Goal: Task Accomplishment & Management: Manage account settings

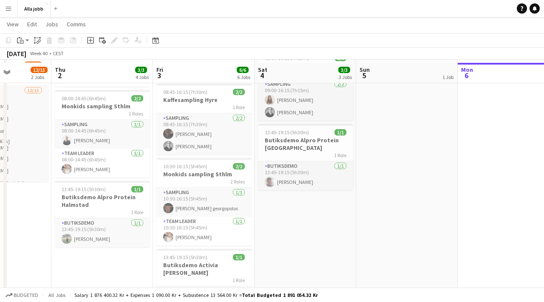
scroll to position [86, 0]
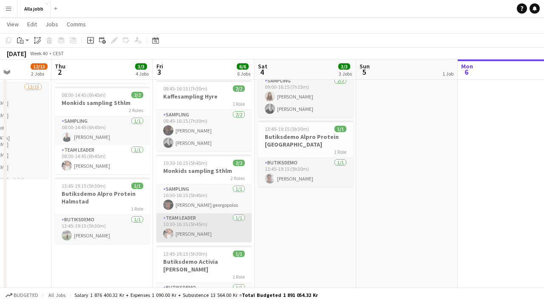
click at [209, 228] on app-card-role "Team Leader 1/1 10:30-16:15 (5h45m) Ida Malmborg" at bounding box center [203, 227] width 95 height 29
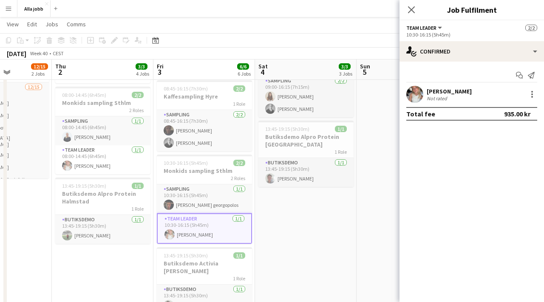
click at [436, 91] on div "[PERSON_NAME]" at bounding box center [449, 92] width 45 height 8
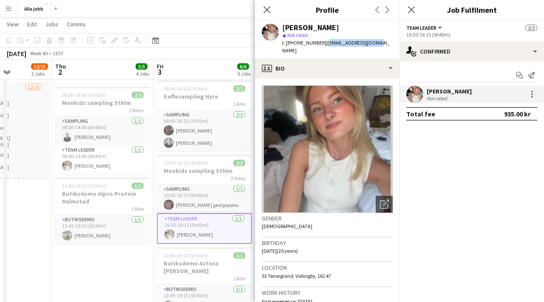
drag, startPoint x: 373, startPoint y: 44, endPoint x: 320, endPoint y: 43, distance: 53.6
click at [320, 43] on div "Ida Malmborg star Not rated t. +46728597445 | idisen2005@gmail.com" at bounding box center [327, 39] width 145 height 38
copy span "idisen2005@gmail.com"
click at [117, 257] on app-date-cell "Hedda borta från 16 Ny skylt för Hyre levereras vid 16:00 08:00-14:45 (6h45m) 2…" at bounding box center [103, 307] width 102 height 596
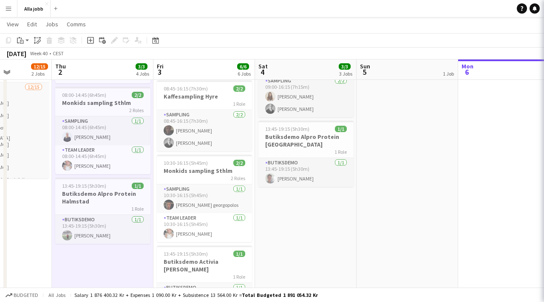
click at [117, 257] on app-date-cell "Hedda borta från 16 Ny skylt för Hyre levereras vid 16:00 08:00-14:45 (6h45m) 2…" at bounding box center [103, 307] width 102 height 596
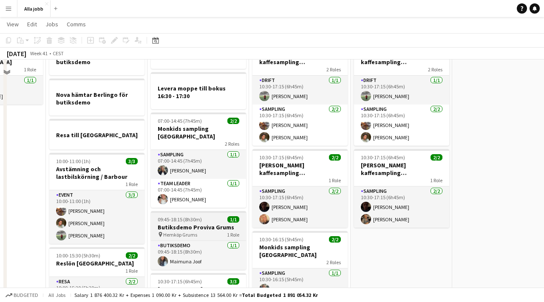
scroll to position [35, 0]
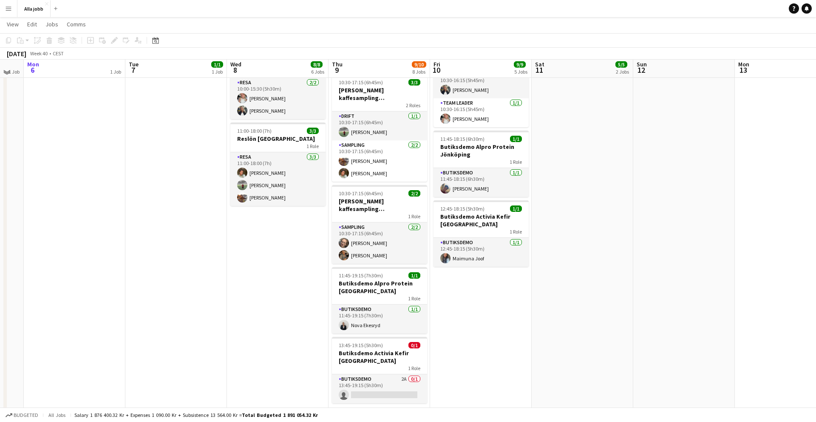
scroll to position [264, 0]
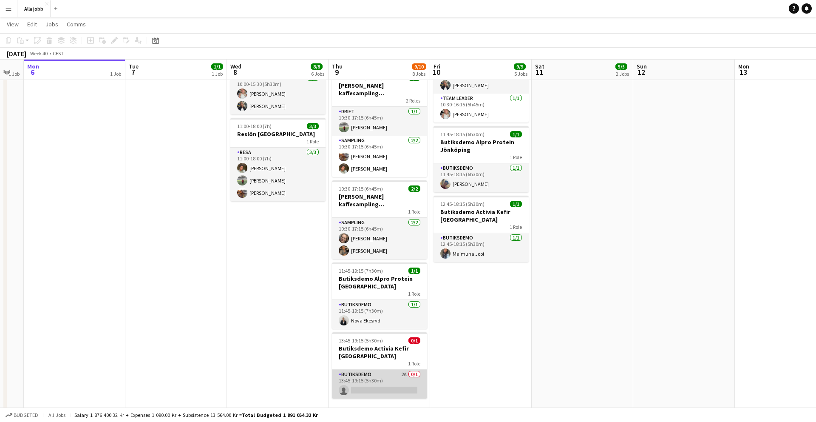
click at [363, 370] on app-card-role "Butiksdemo 2A 0/1 13:45-19:15 (5h30m) single-neutral-actions" at bounding box center [379, 383] width 95 height 29
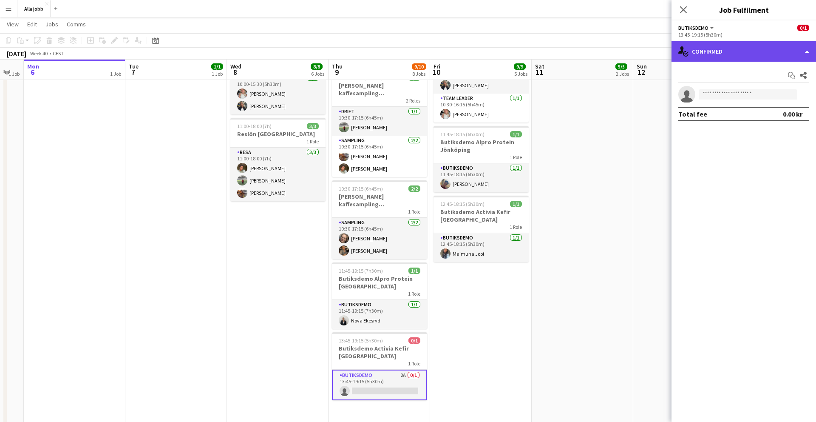
click at [699, 55] on div "single-neutral-actions-check-2 Confirmed" at bounding box center [744, 51] width 145 height 20
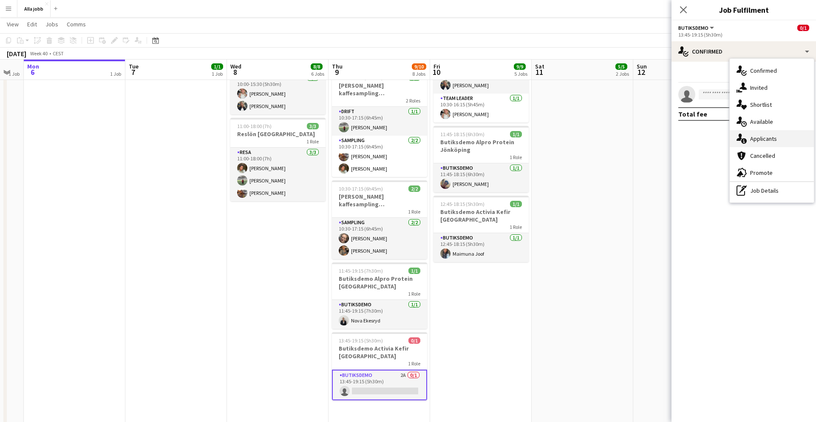
click at [754, 137] on span "Applicants" at bounding box center [763, 139] width 27 height 8
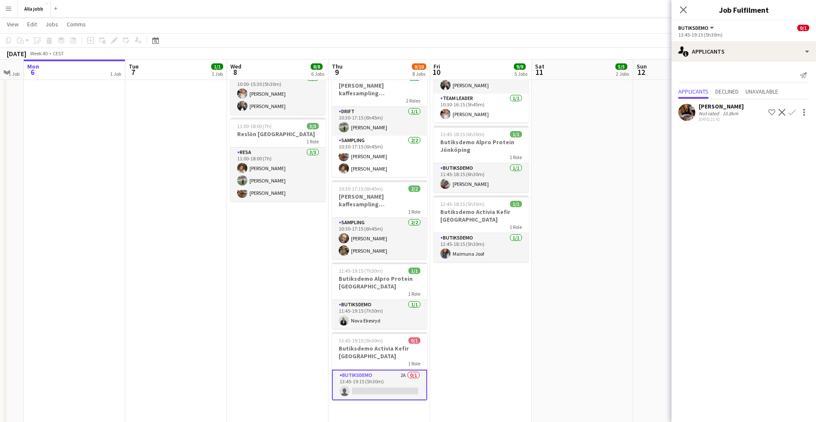
click at [508, 321] on app-date-cell "10:30-17:15 (6h45m) 3/3 [PERSON_NAME] kaffesampling Köpenhamn 2 Roles Drift [DA…" at bounding box center [481, 129] width 102 height 596
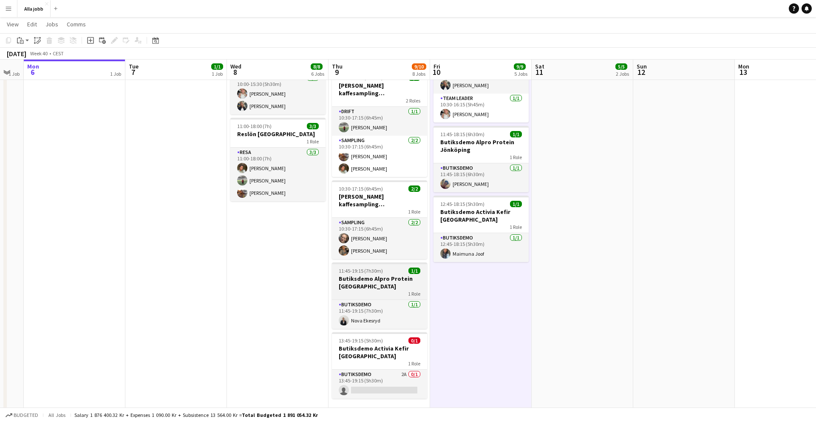
click at [379, 290] on div "1 Role" at bounding box center [379, 293] width 95 height 7
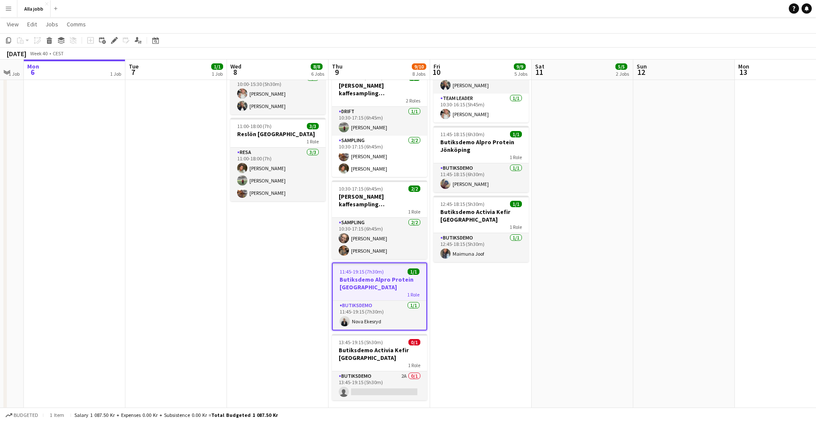
click at [396, 275] on h3 "Butiksdemo Alpro Protein [GEOGRAPHIC_DATA]" at bounding box center [380, 282] width 94 height 15
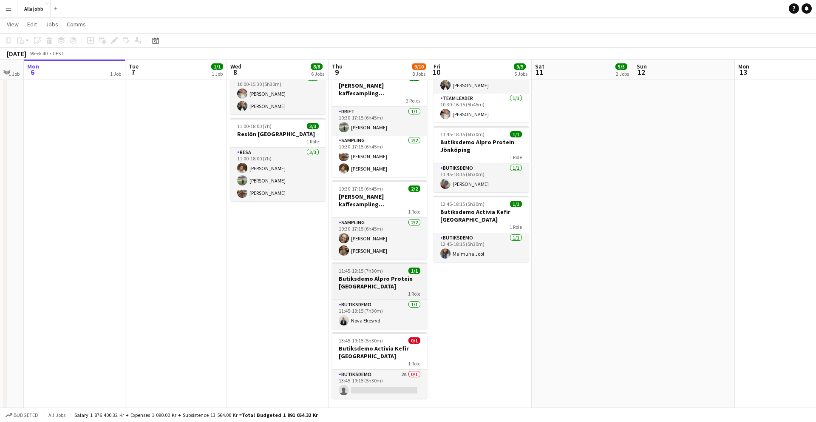
click at [396, 275] on h3 "Butiksdemo Alpro Protein [GEOGRAPHIC_DATA]" at bounding box center [379, 282] width 95 height 15
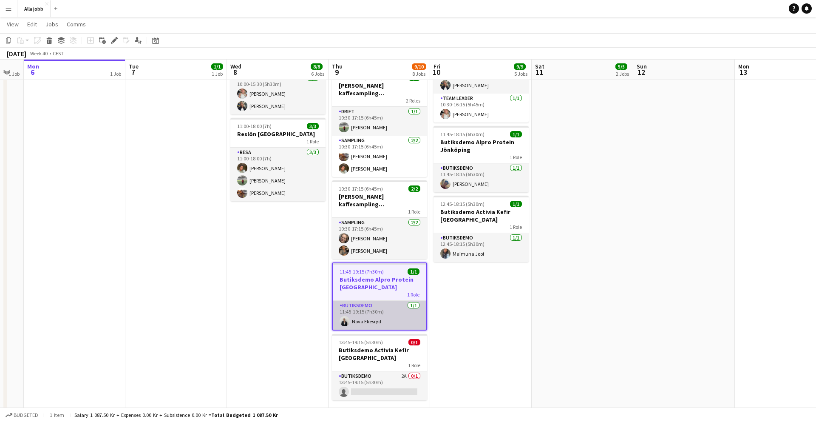
click at [404, 306] on app-card-role "Butiksdemo [DATE] 11:45-19:15 (7h30m) Nova Ekesryd" at bounding box center [380, 315] width 94 height 29
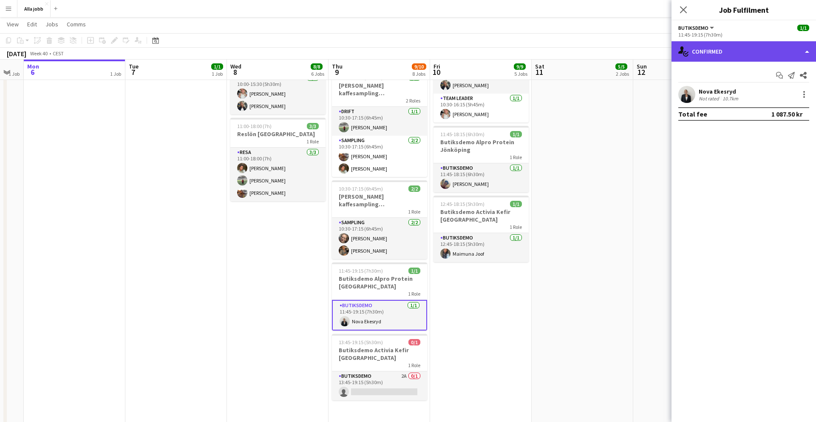
click at [717, 57] on div "single-neutral-actions-check-2 Confirmed" at bounding box center [744, 51] width 145 height 20
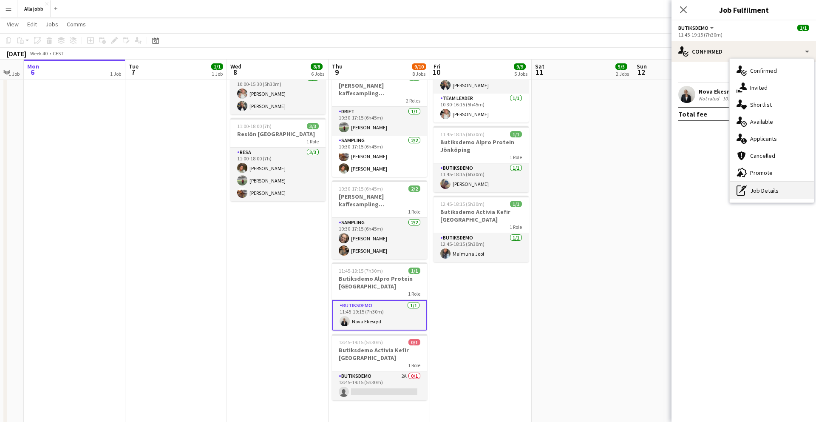
click at [770, 191] on div "pen-write Job Details" at bounding box center [772, 190] width 84 height 17
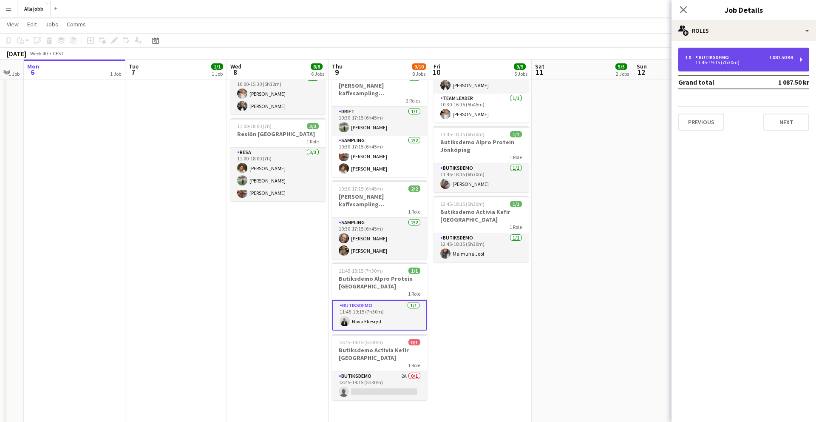
click at [698, 55] on div "Butiksdemo" at bounding box center [713, 57] width 37 height 6
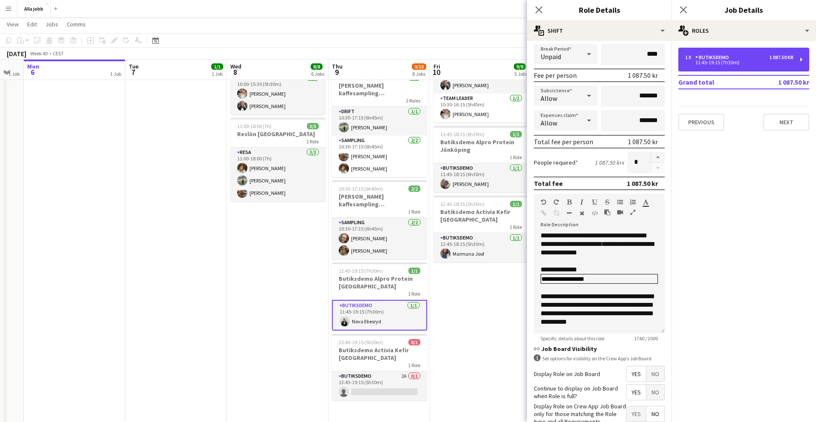
scroll to position [103, 0]
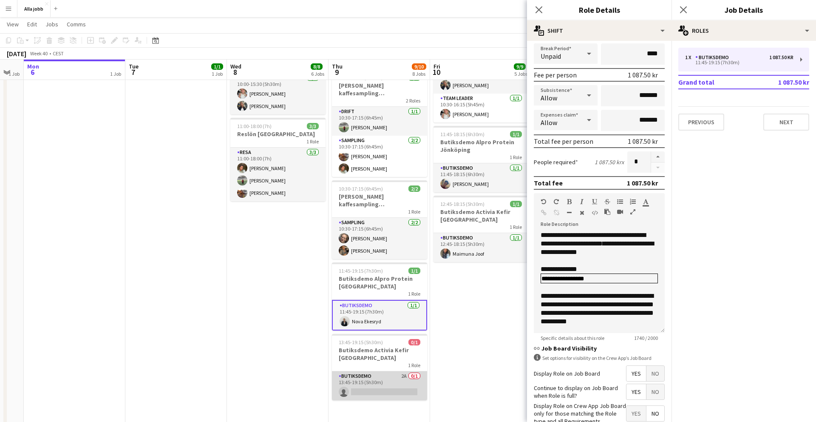
click at [376, 373] on app-card-role "Butiksdemo 2A 0/1 13:45-19:15 (5h30m) single-neutral-actions" at bounding box center [379, 385] width 95 height 29
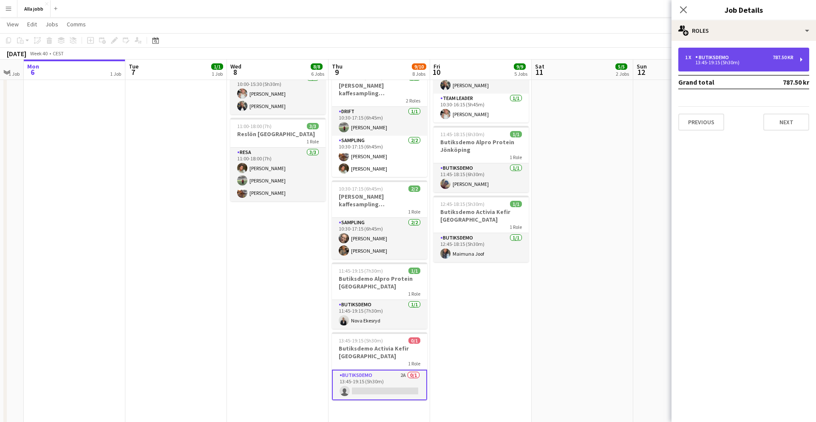
click at [706, 61] on div "13:45-19:15 (5h30m)" at bounding box center [739, 62] width 108 height 4
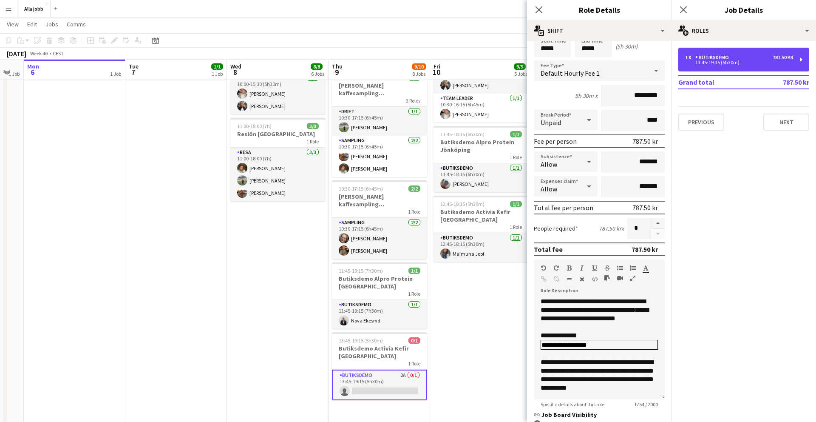
scroll to position [45, 0]
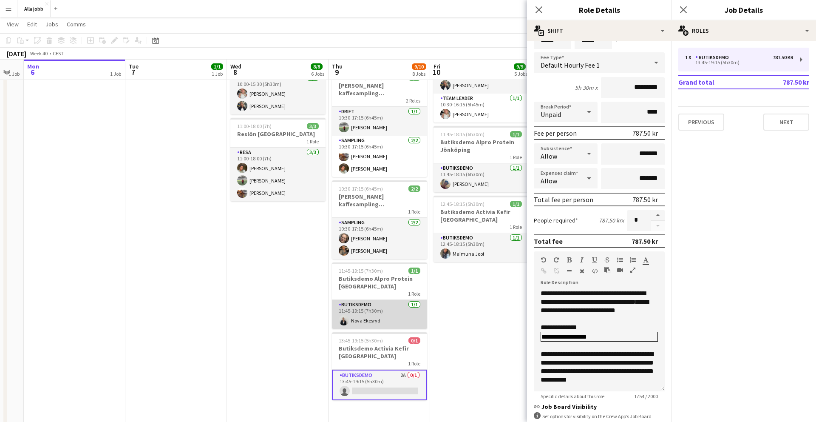
click at [404, 311] on app-card-role "Butiksdemo [DATE] 11:45-19:15 (7h30m) Nova Ekesryd" at bounding box center [379, 314] width 95 height 29
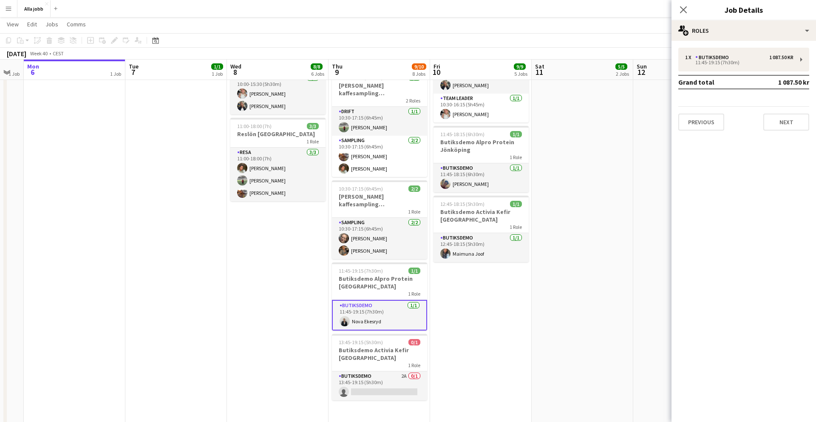
click at [388, 309] on app-card-role "Butiksdemo [DATE] 11:45-19:15 (7h30m) Nova Ekesryd" at bounding box center [379, 315] width 95 height 31
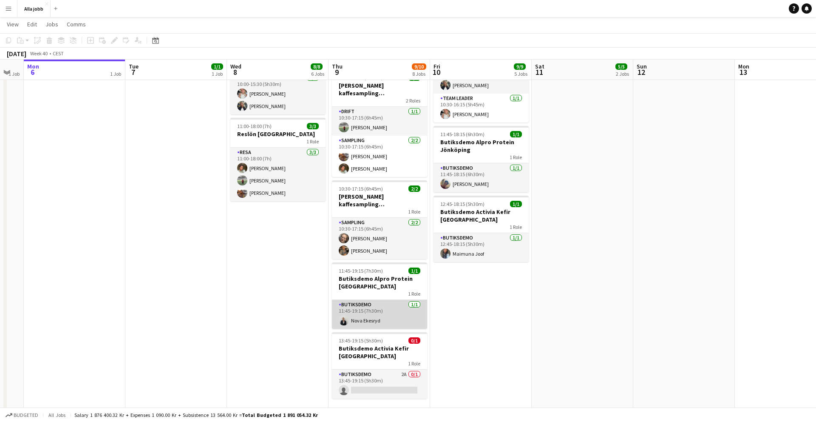
click at [365, 312] on app-card-role "Butiksdemo [DATE] 11:45-19:15 (7h30m) Nova Ekesryd" at bounding box center [379, 314] width 95 height 29
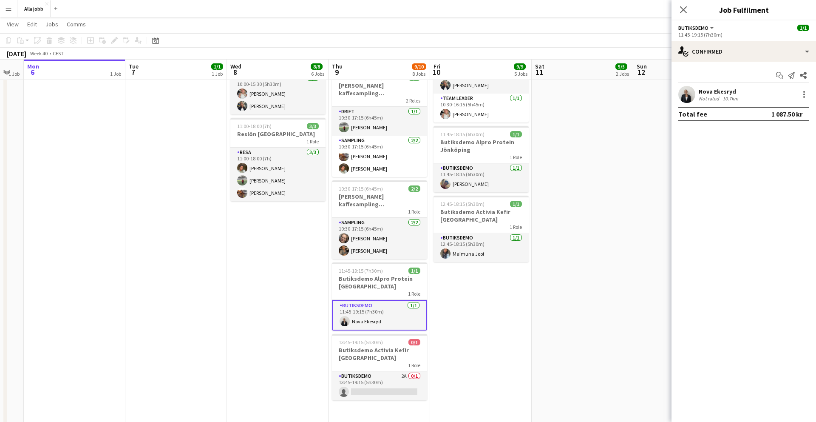
click at [684, 97] on app-user-avatar at bounding box center [686, 94] width 17 height 17
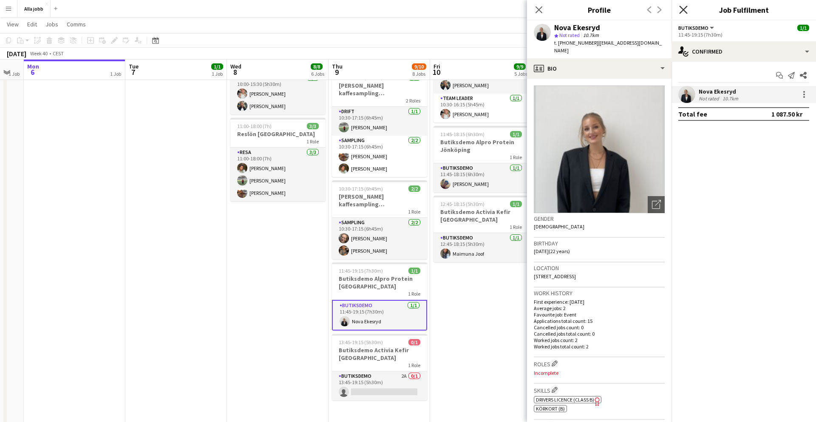
click at [682, 8] on icon at bounding box center [683, 10] width 8 height 8
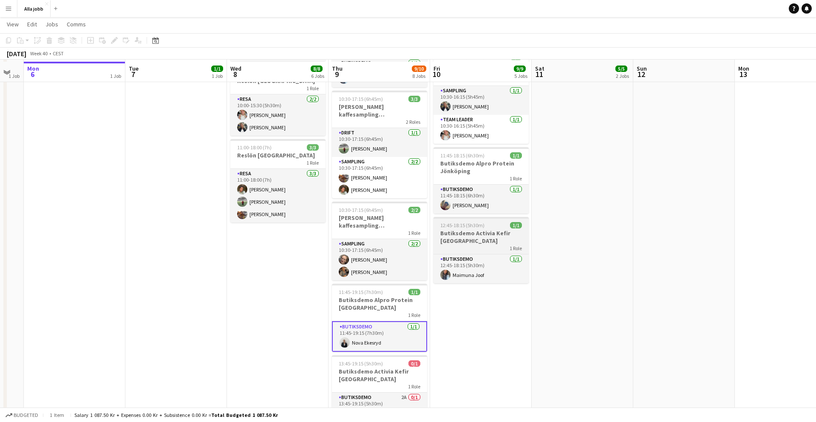
scroll to position [235, 0]
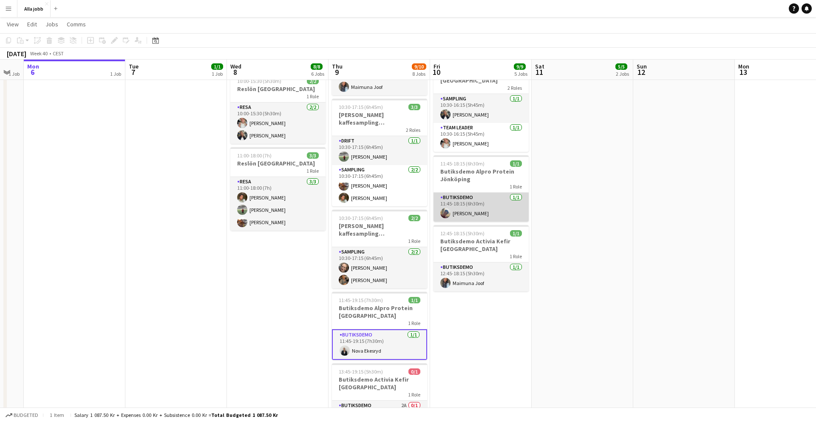
click at [471, 202] on app-card-role "Butiksdemo [DATE] 11:45-18:15 (6h30m) [PERSON_NAME]" at bounding box center [481, 207] width 95 height 29
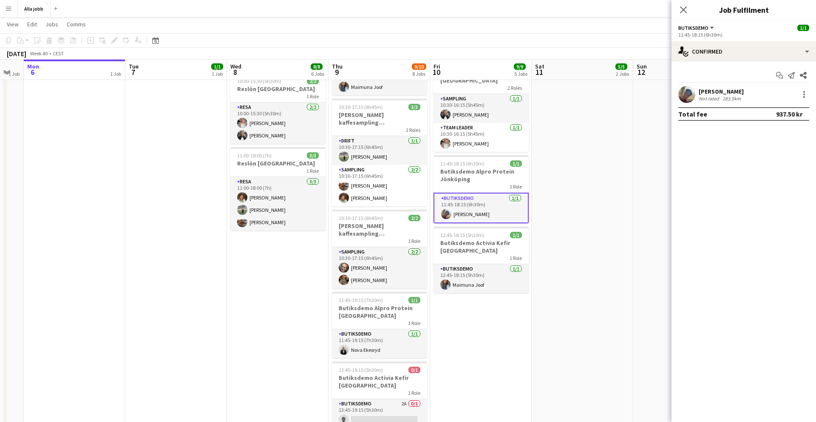
click at [482, 313] on app-date-cell "10:30-17:15 (6h45m) 3/3 [PERSON_NAME] kaffesampling Köpenhamn 2 Roles Drift [DA…" at bounding box center [481, 158] width 102 height 596
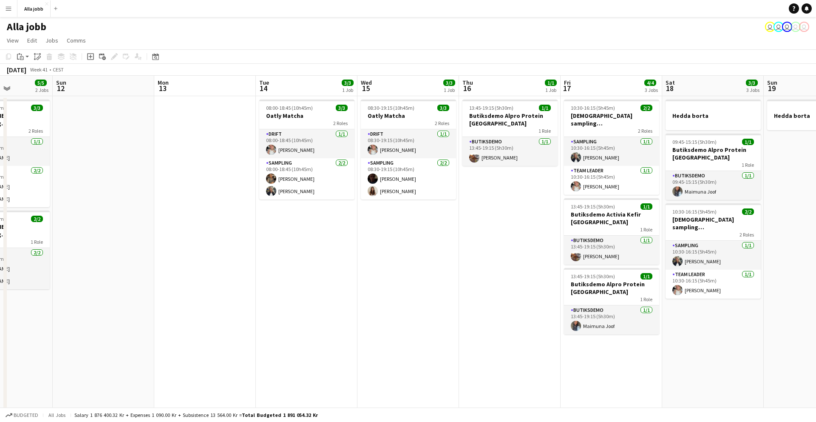
scroll to position [0, 400]
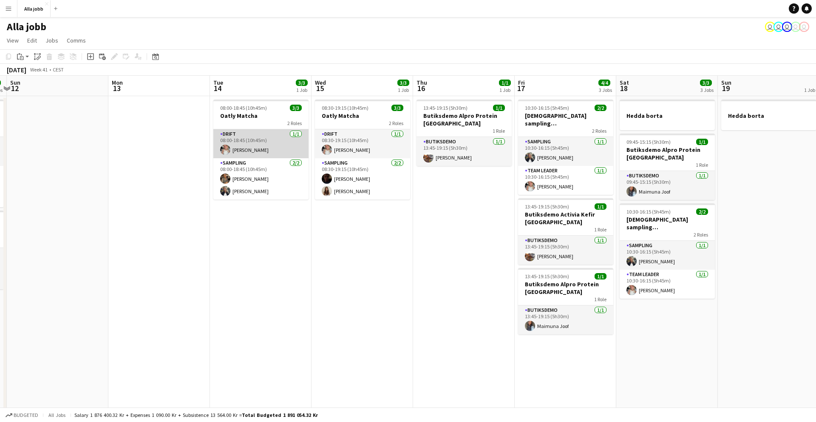
click at [270, 145] on app-card-role "Drift [DATE] 08:00-18:45 (10h45m) [PERSON_NAME]" at bounding box center [260, 143] width 95 height 29
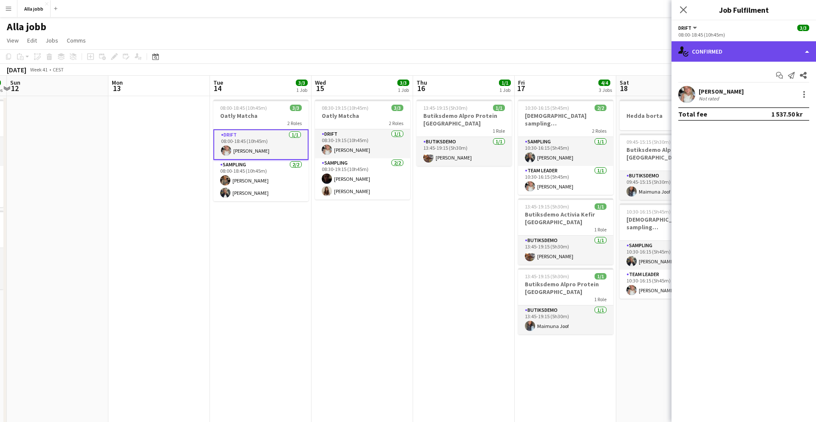
click at [720, 49] on div "single-neutral-actions-check-2 Confirmed" at bounding box center [744, 51] width 145 height 20
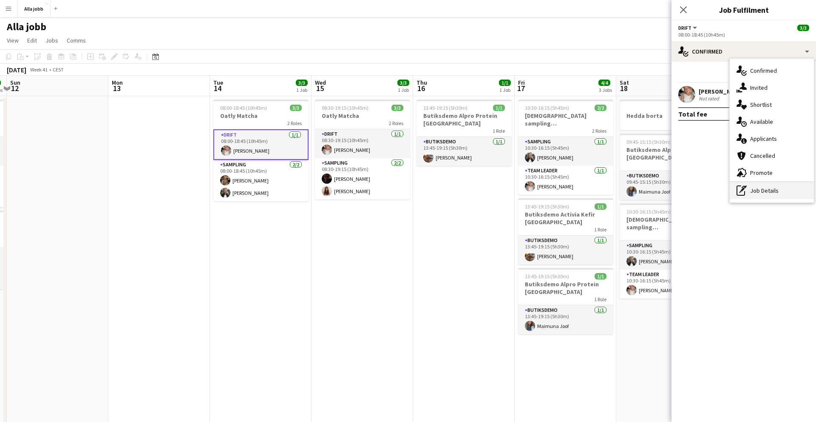
click at [755, 191] on div "pen-write Job Details" at bounding box center [772, 190] width 84 height 17
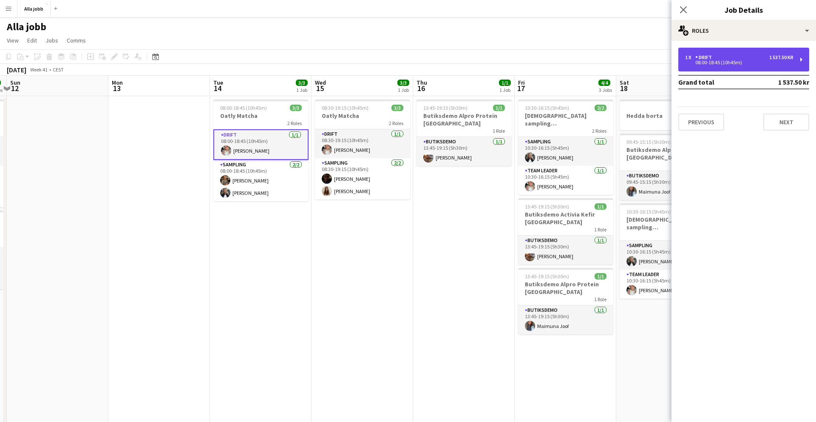
click at [702, 53] on div "1 x Drift 1 537.50 kr 08:00-18:45 (10h45m)" at bounding box center [743, 60] width 131 height 24
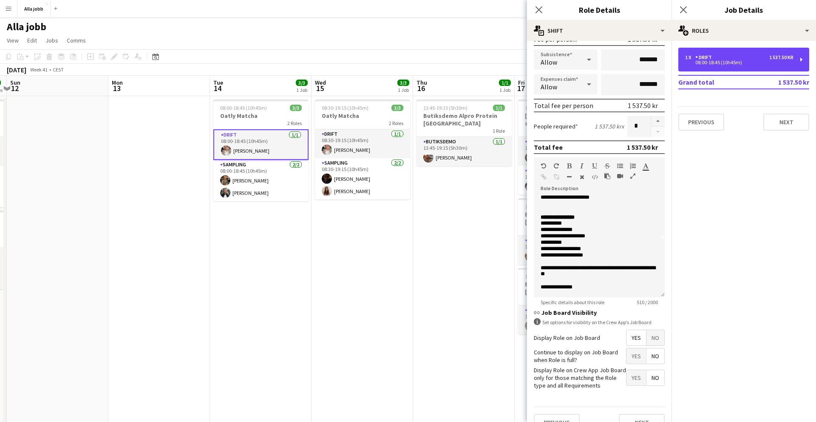
scroll to position [0, 0]
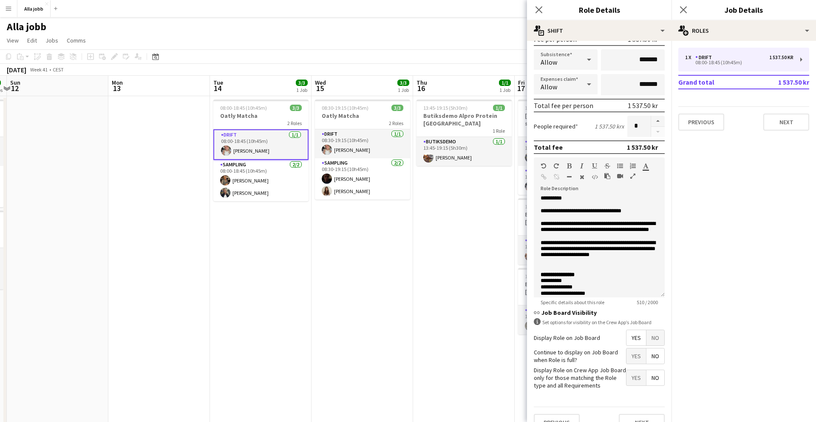
click at [407, 216] on app-date-cell "08:30-19:15 (10h45m) 3/3 Oatly Matcha 2 Roles Drift [DATE] 08:30-19:15 (10h45m)…" at bounding box center [363, 394] width 102 height 596
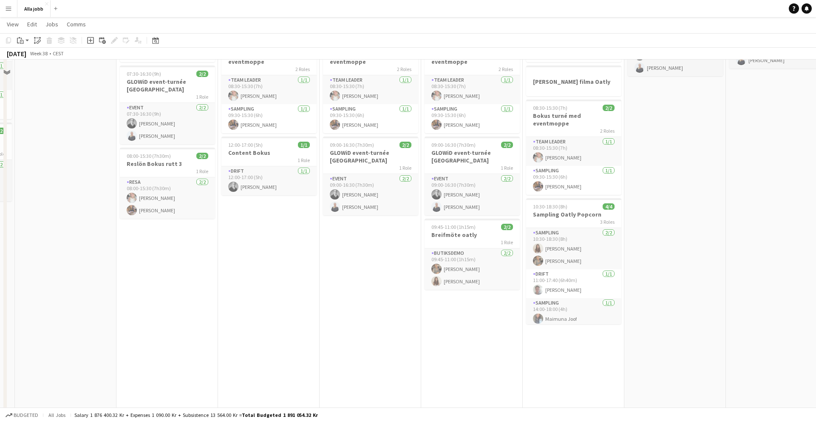
scroll to position [102, 0]
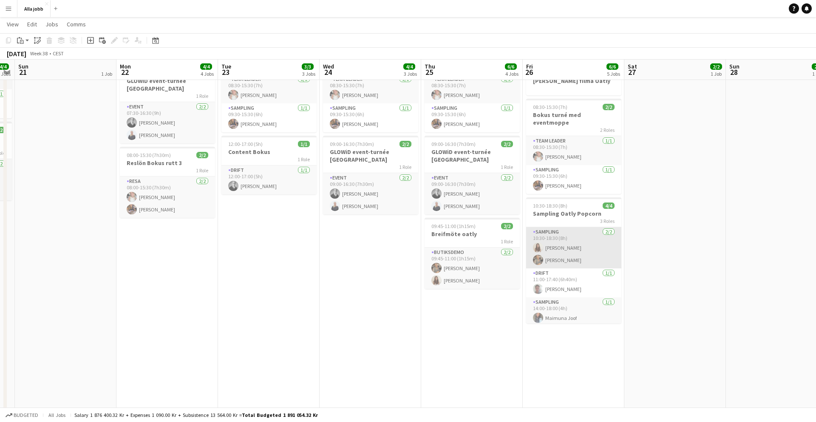
click at [565, 244] on app-card-role "Sampling [DATE] 10:30-18:30 (8h) [PERSON_NAME] Nwaugo" at bounding box center [573, 247] width 95 height 41
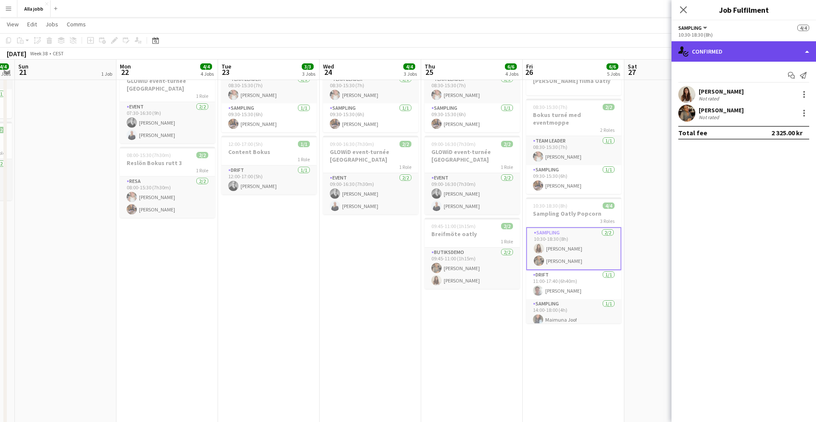
click at [722, 54] on div "single-neutral-actions-check-2 Confirmed" at bounding box center [744, 51] width 145 height 20
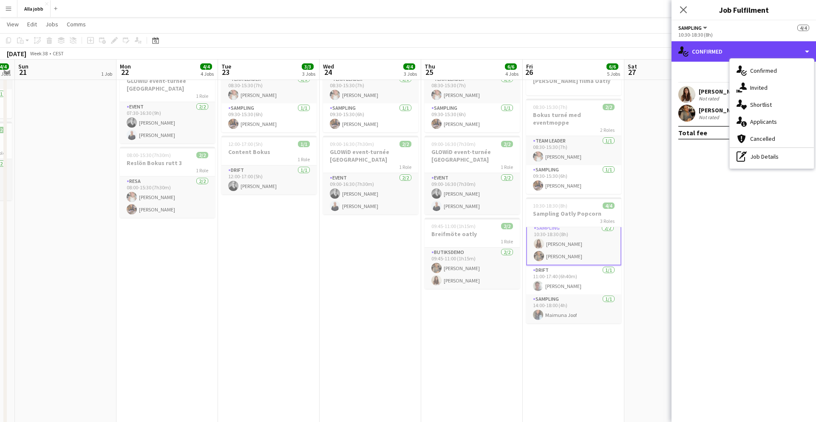
scroll to position [0, 0]
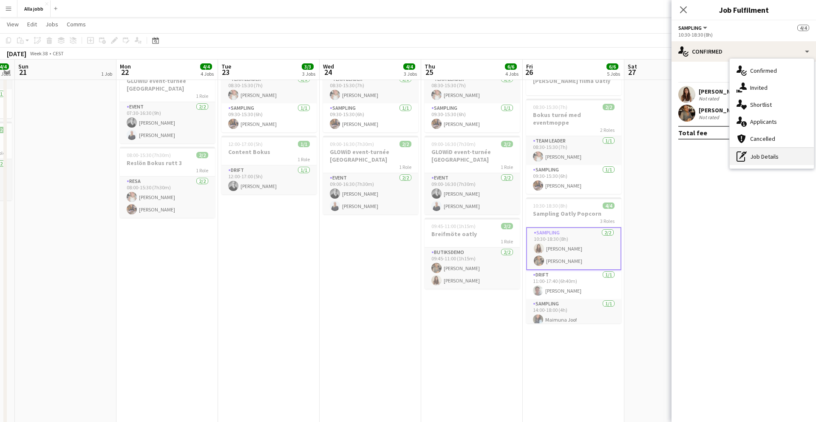
click at [778, 158] on div "pen-write Job Details" at bounding box center [772, 156] width 84 height 17
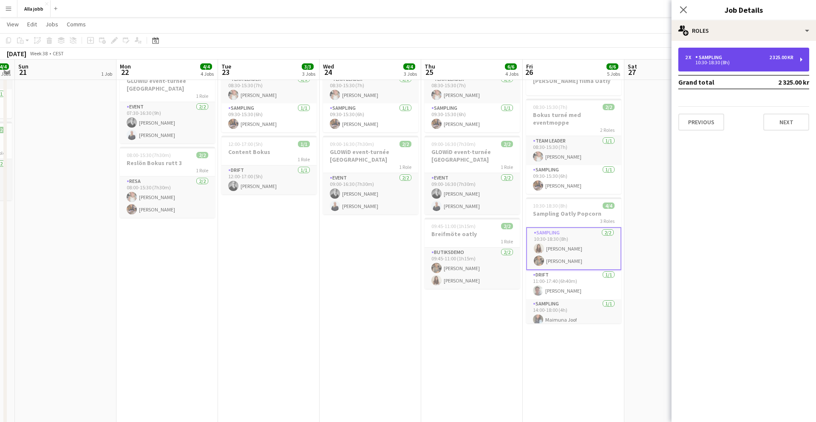
click at [702, 53] on div "2 x Sampling 2 325.00 kr 10:30-18:30 (8h)" at bounding box center [743, 60] width 131 height 24
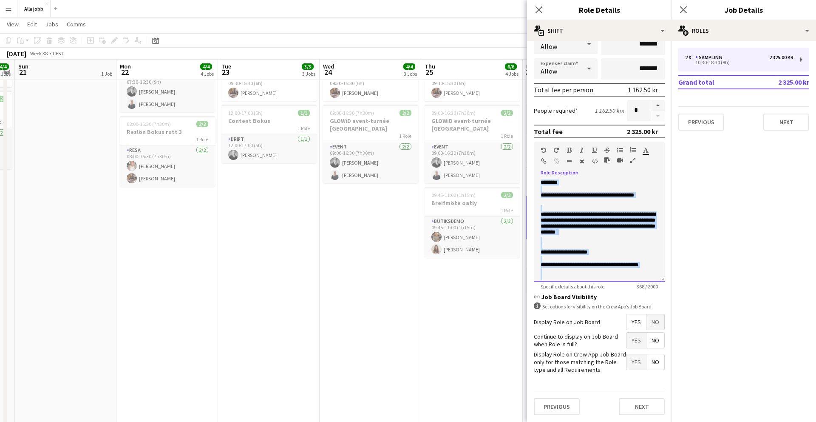
drag, startPoint x: 650, startPoint y: 269, endPoint x: 539, endPoint y: 177, distance: 144.4
click at [539, 177] on div "**********" at bounding box center [599, 227] width 131 height 108
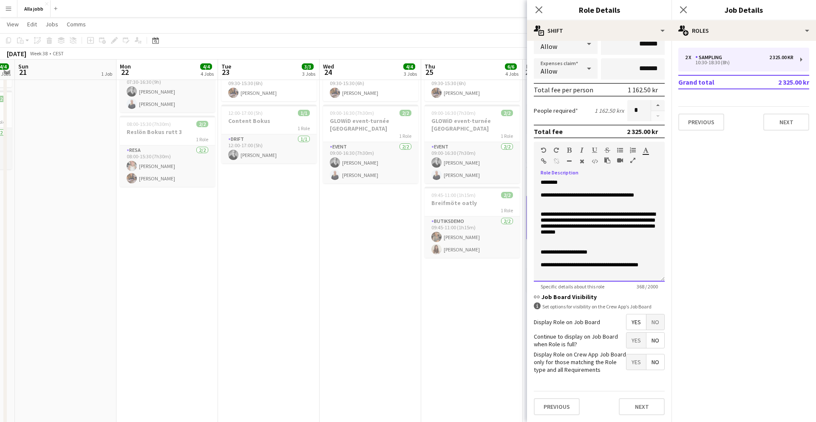
click at [566, 236] on p "**********" at bounding box center [599, 224] width 117 height 26
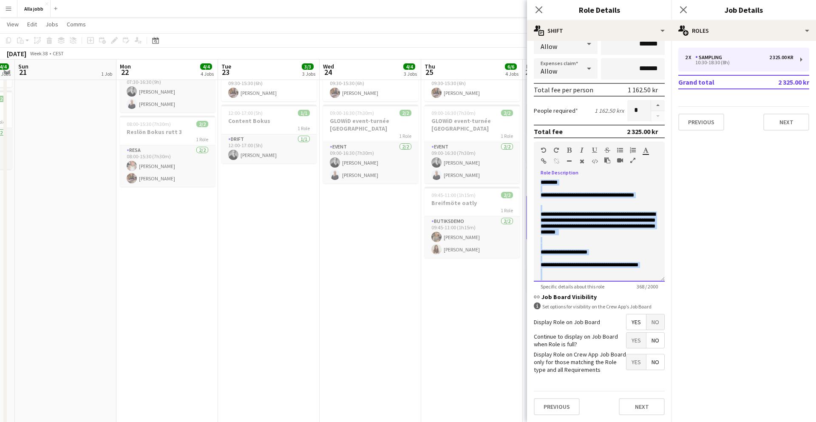
drag, startPoint x: 651, startPoint y: 272, endPoint x: 545, endPoint y: 175, distance: 144.2
click at [545, 175] on div "**********" at bounding box center [599, 227] width 131 height 108
copy div "**********"
click at [463, 284] on app-date-cell "Utbildning Oatly popcorn kl 10? 08:30-15:30 (7h) 2/2 Bokus turné med eventmoppe…" at bounding box center [472, 260] width 102 height 596
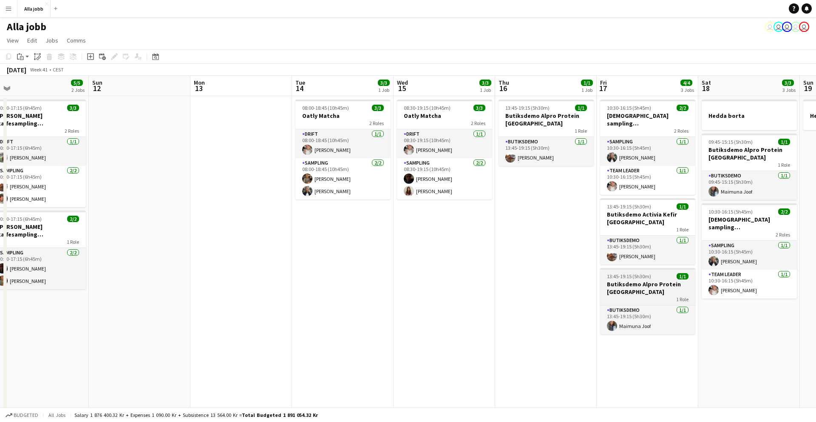
scroll to position [0, 214]
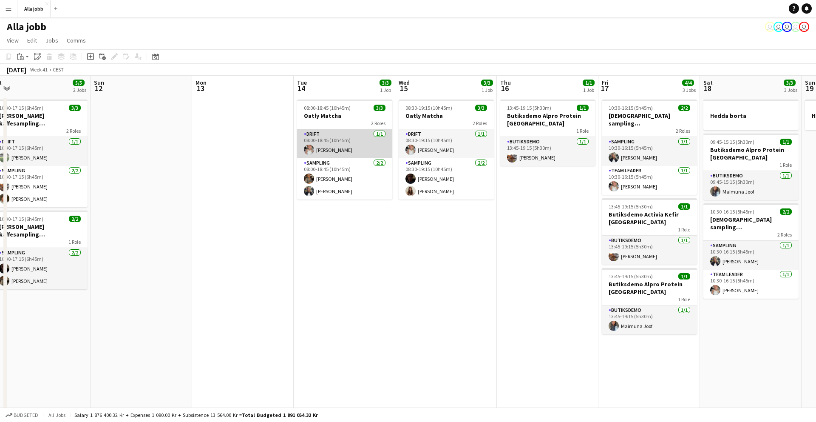
click at [339, 145] on app-card-role "Drift [DATE] 08:00-18:45 (10h45m) [PERSON_NAME]" at bounding box center [344, 143] width 95 height 29
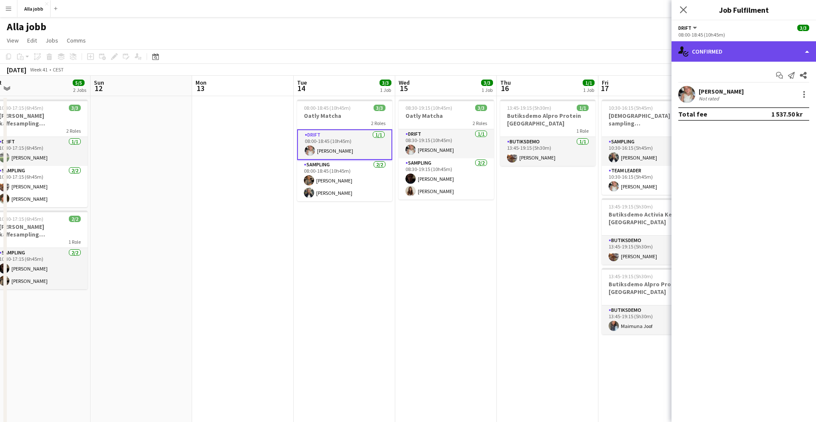
click at [706, 48] on div "single-neutral-actions-check-2 Confirmed" at bounding box center [744, 51] width 145 height 20
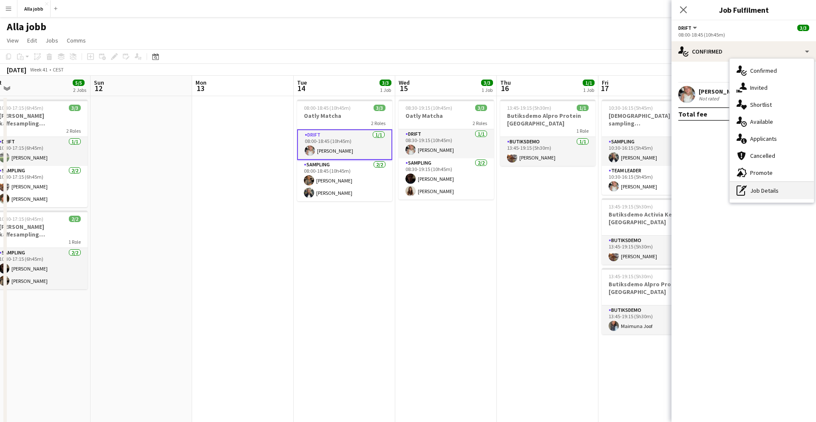
click at [766, 196] on div "pen-write Job Details" at bounding box center [772, 190] width 84 height 17
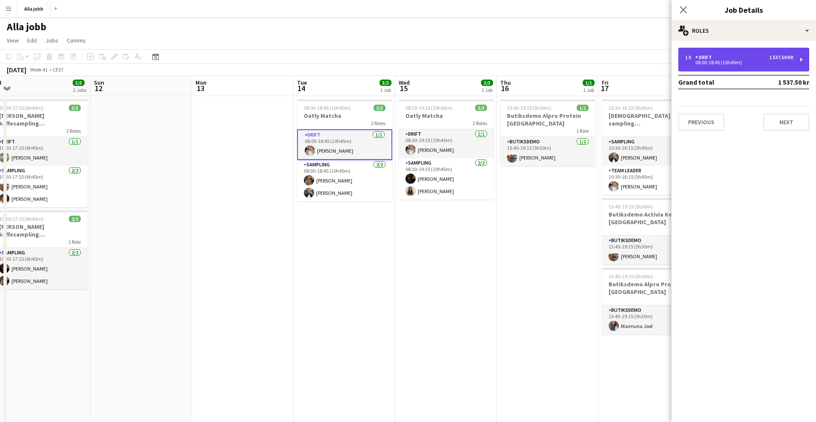
click at [717, 56] on div "1 x Drift 1 537.50 kr" at bounding box center [739, 57] width 108 height 6
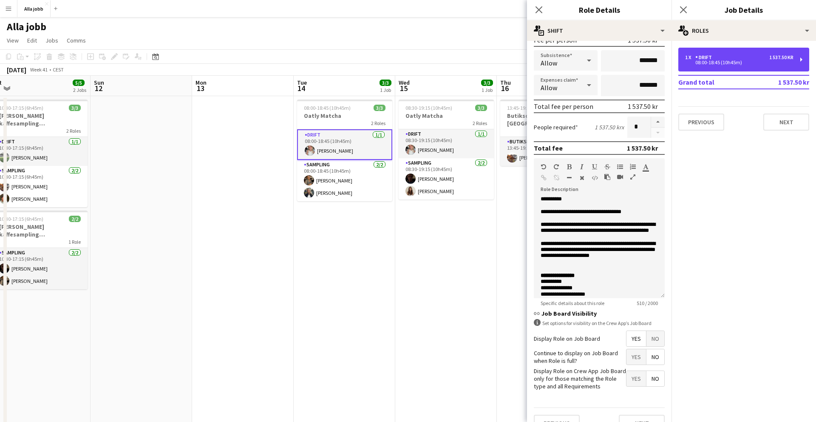
scroll to position [145, 0]
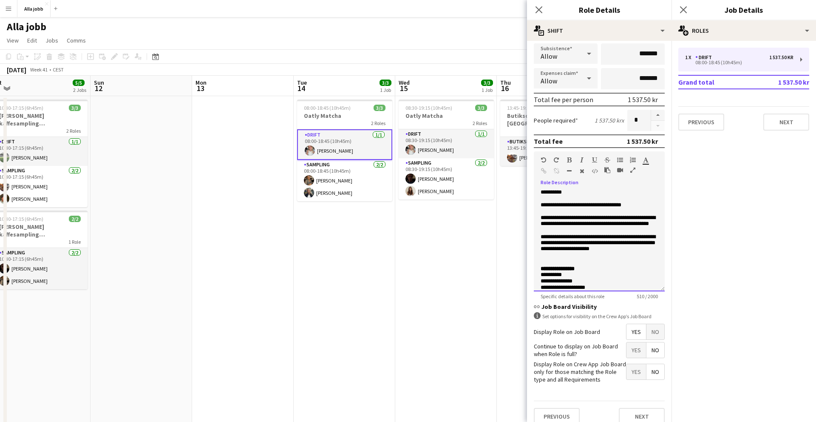
click at [589, 248] on p "**********" at bounding box center [599, 247] width 117 height 26
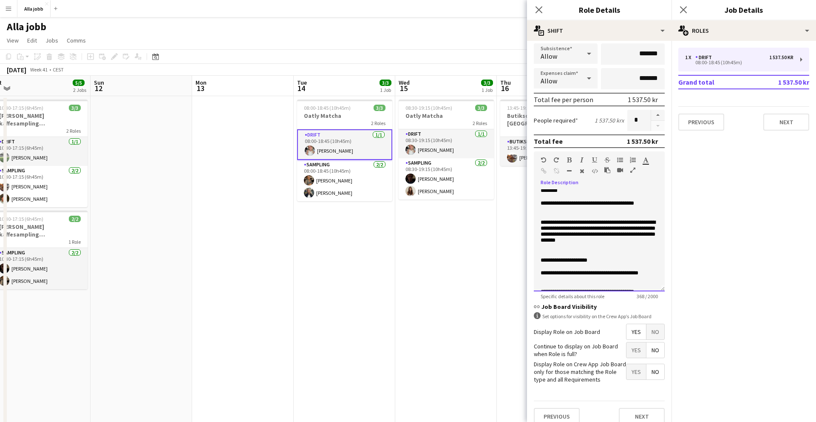
scroll to position [13, 0]
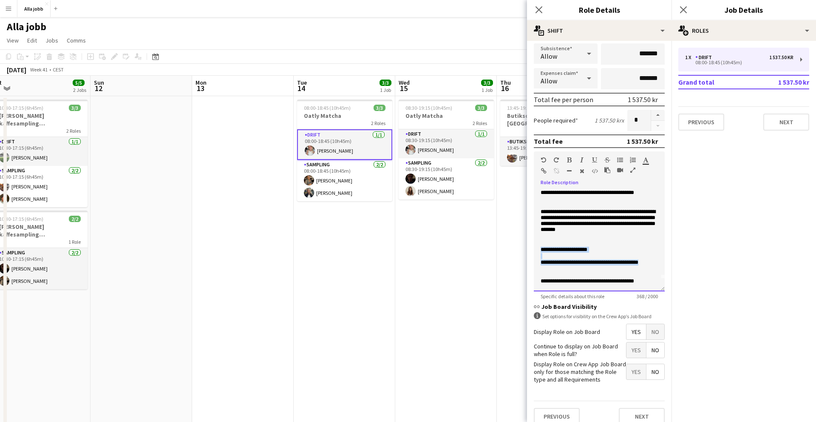
drag, startPoint x: 658, startPoint y: 262, endPoint x: 533, endPoint y: 250, distance: 125.1
click at [533, 250] on form "**********" at bounding box center [599, 167] width 145 height 528
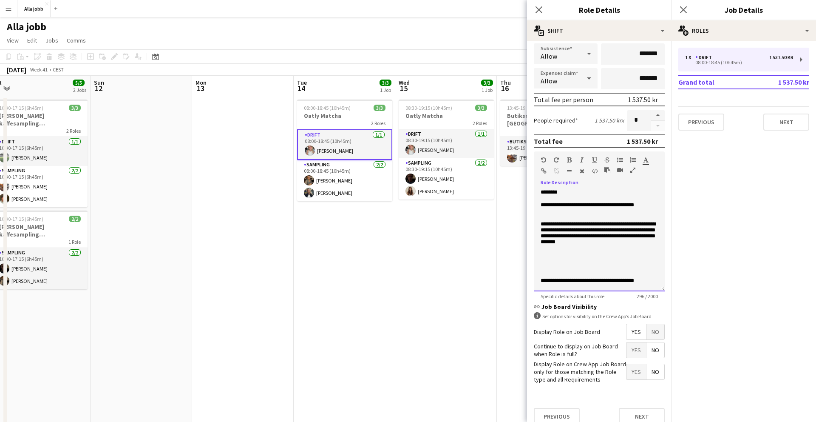
scroll to position [0, 0]
drag, startPoint x: 561, startPoint y: 259, endPoint x: 540, endPoint y: 258, distance: 20.4
click at [540, 258] on div "**********" at bounding box center [599, 240] width 131 height 102
drag, startPoint x: 562, startPoint y: 263, endPoint x: 536, endPoint y: 259, distance: 26.7
click at [536, 259] on div "**********" at bounding box center [599, 240] width 131 height 102
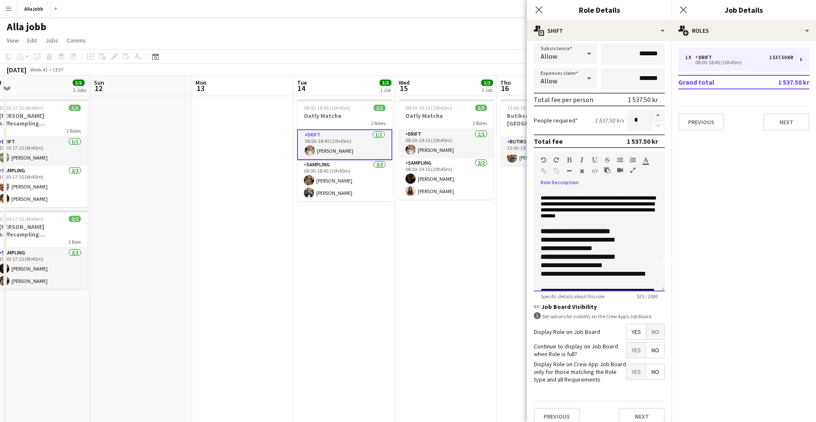
scroll to position [26, 0]
click at [653, 216] on p "**********" at bounding box center [599, 208] width 117 height 26
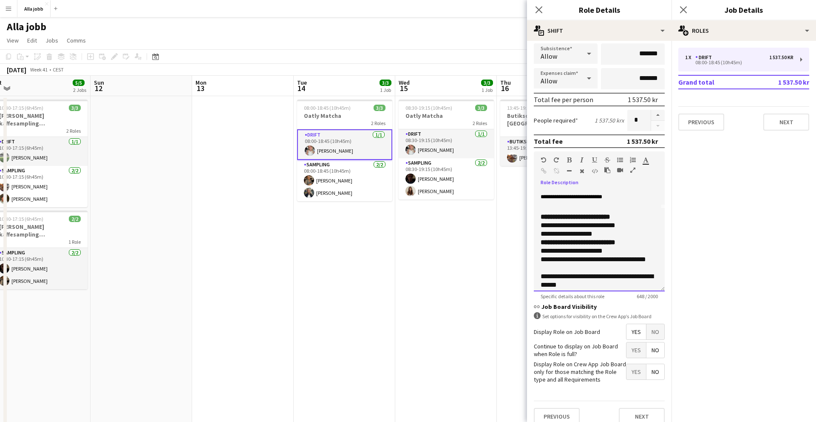
scroll to position [77, 0]
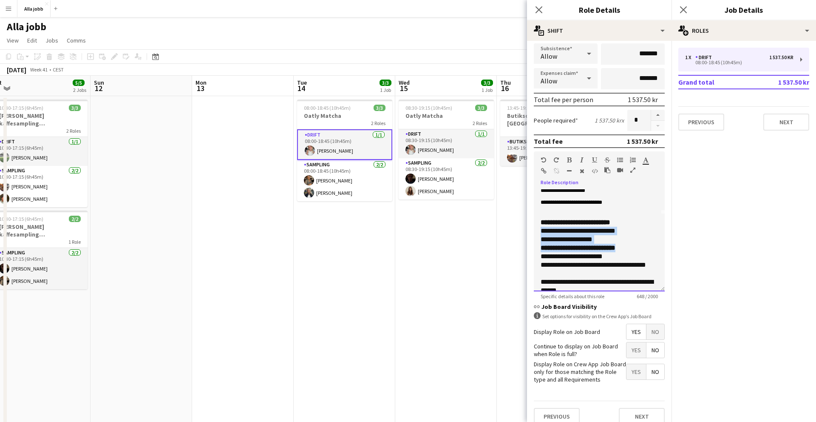
drag, startPoint x: 628, startPoint y: 248, endPoint x: 532, endPoint y: 231, distance: 97.6
click at [532, 231] on form "**********" at bounding box center [599, 167] width 145 height 528
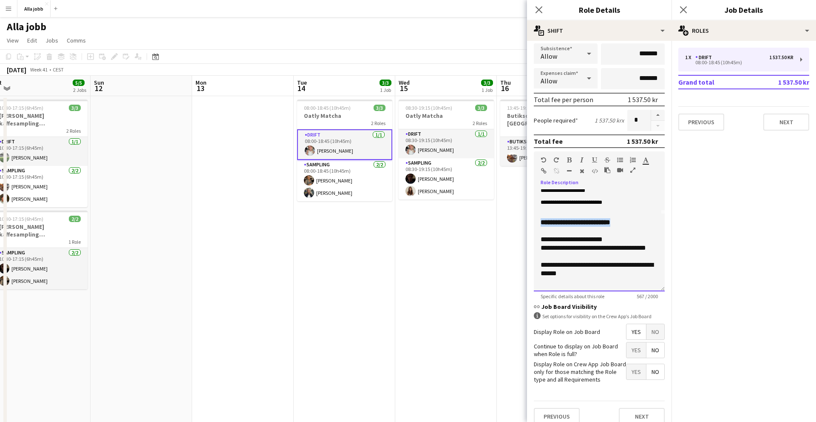
drag, startPoint x: 624, startPoint y: 224, endPoint x: 521, endPoint y: 223, distance: 102.5
click at [521, 223] on body "Menu Boards Boards Boards All jobs Status Workforce Workforce My Workforce Recr…" at bounding box center [408, 353] width 816 height 707
click at [550, 212] on p at bounding box center [599, 209] width 117 height 6
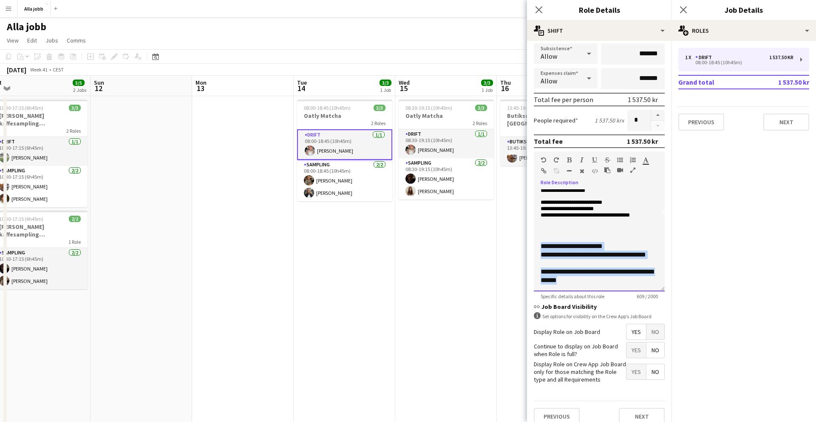
drag, startPoint x: 569, startPoint y: 281, endPoint x: 537, endPoint y: 244, distance: 49.1
click at [537, 244] on div "**********" at bounding box center [599, 240] width 131 height 102
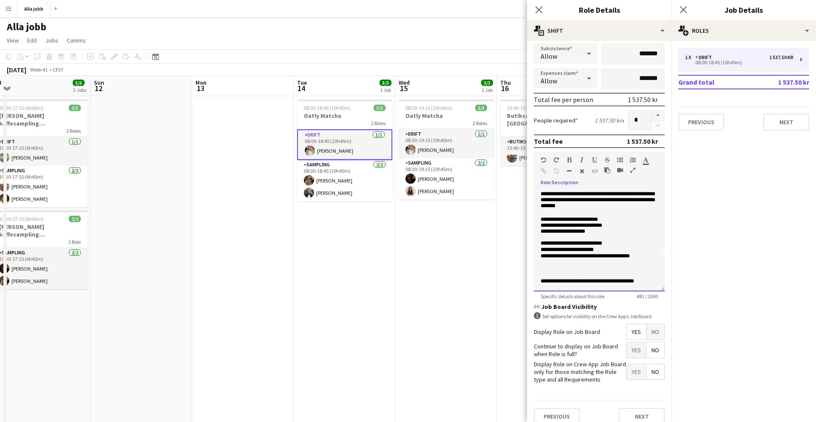
scroll to position [39, 0]
drag, startPoint x: 657, startPoint y: 278, endPoint x: 605, endPoint y: 280, distance: 52.3
click at [605, 280] on p "**********" at bounding box center [599, 281] width 117 height 6
click at [577, 266] on p at bounding box center [599, 269] width 117 height 6
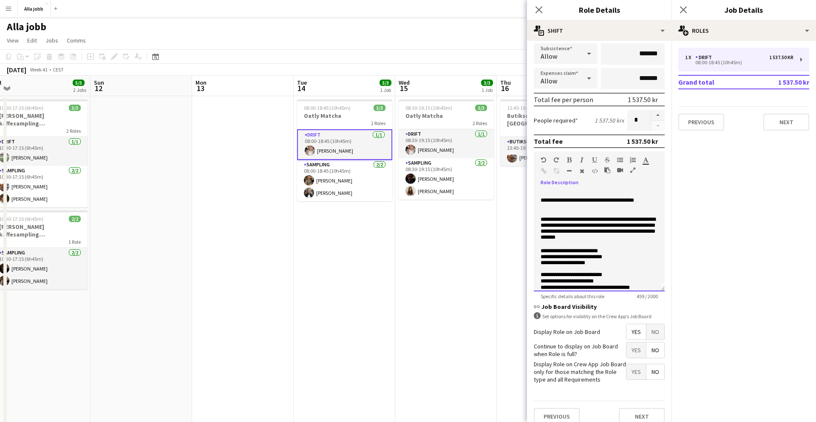
scroll to position [7, 0]
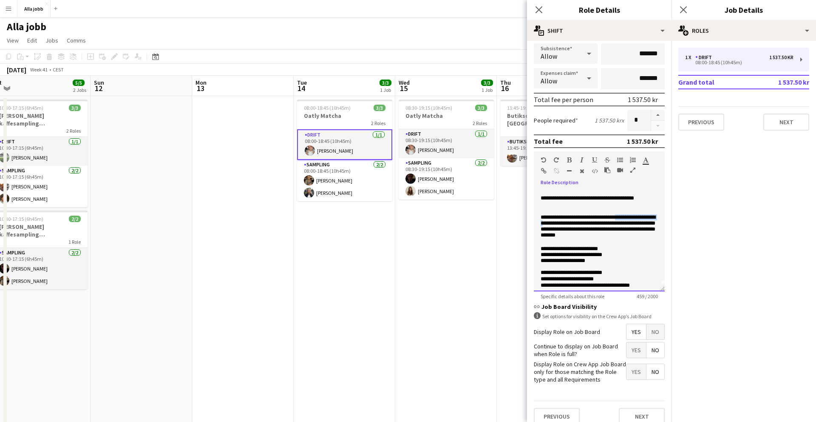
drag, startPoint x: 579, startPoint y: 224, endPoint x: 630, endPoint y: 215, distance: 52.1
click at [630, 215] on p "**********" at bounding box center [599, 227] width 117 height 26
click at [562, 230] on p "**********" at bounding box center [599, 227] width 117 height 26
drag, startPoint x: 590, startPoint y: 236, endPoint x: 606, endPoint y: 230, distance: 16.7
click at [606, 231] on p "**********" at bounding box center [599, 227] width 117 height 26
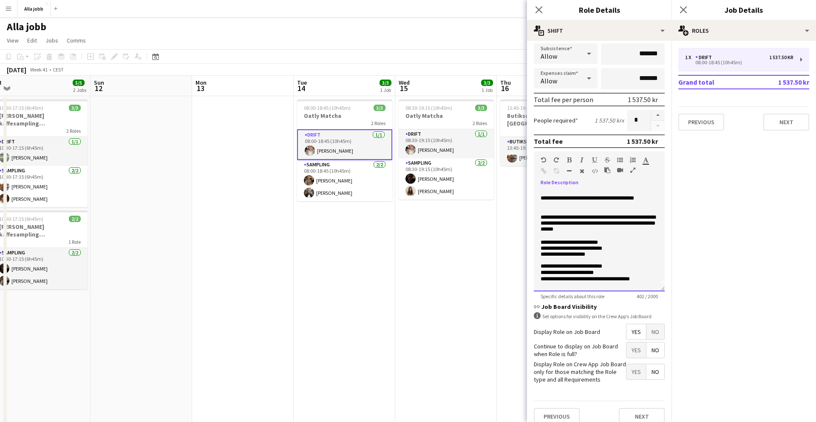
click at [615, 238] on p at bounding box center [599, 236] width 117 height 6
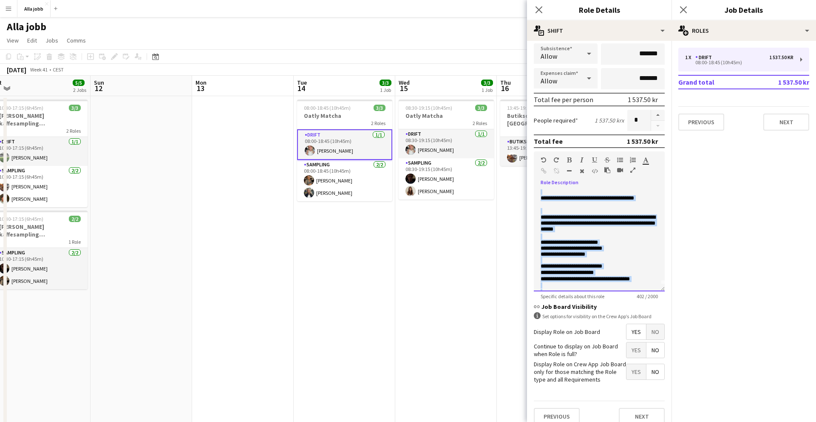
copy div "**********"
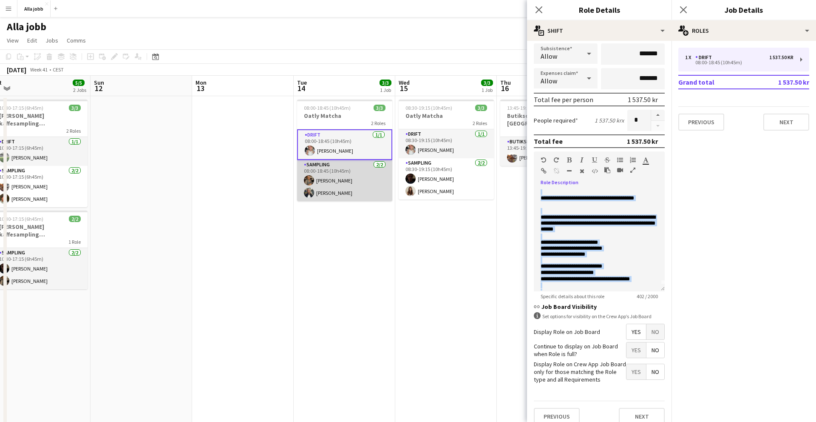
click at [351, 187] on app-card-role "Sampling [DATE] 08:00-18:45 (10h45m) [PERSON_NAME] Smilla Nordenfridh" at bounding box center [344, 180] width 95 height 41
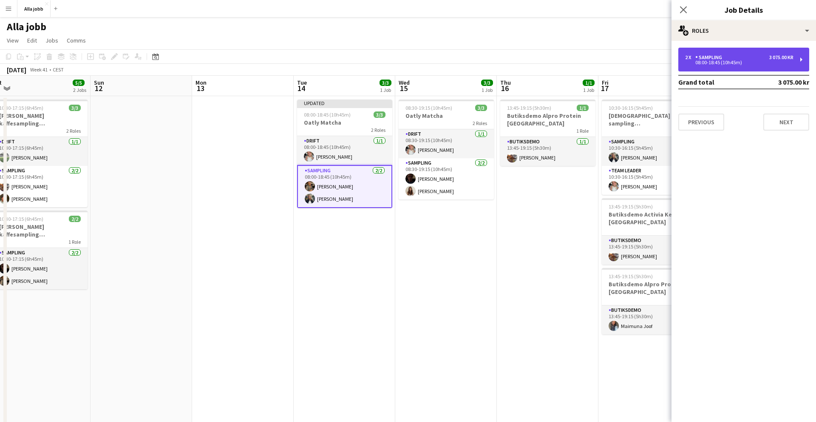
click at [698, 60] on div "08:00-18:45 (10h45m)" at bounding box center [739, 62] width 108 height 4
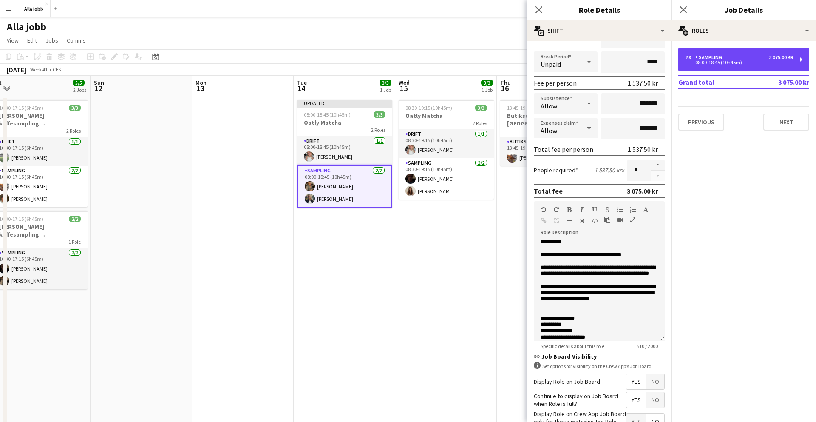
scroll to position [134, 0]
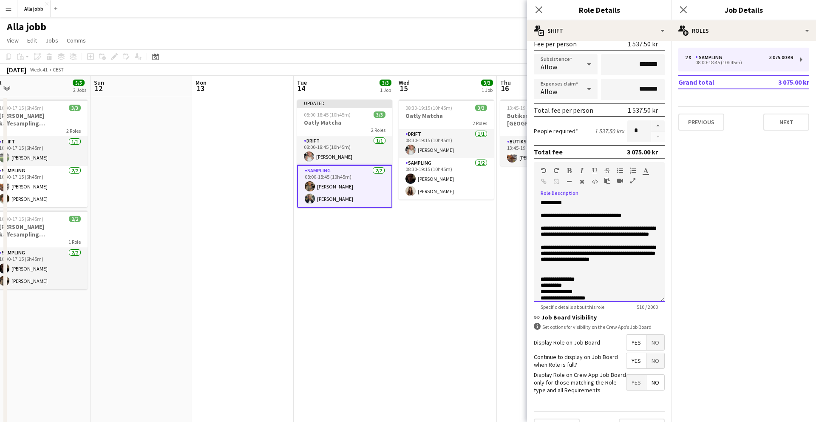
click at [585, 271] on p at bounding box center [599, 273] width 117 height 6
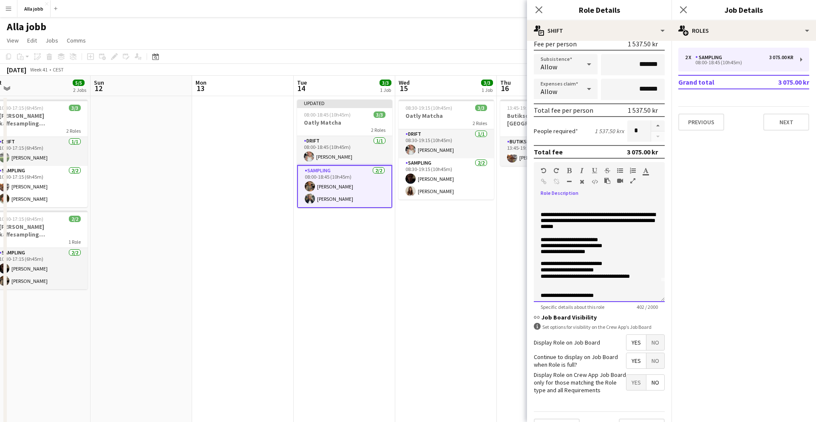
scroll to position [0, 0]
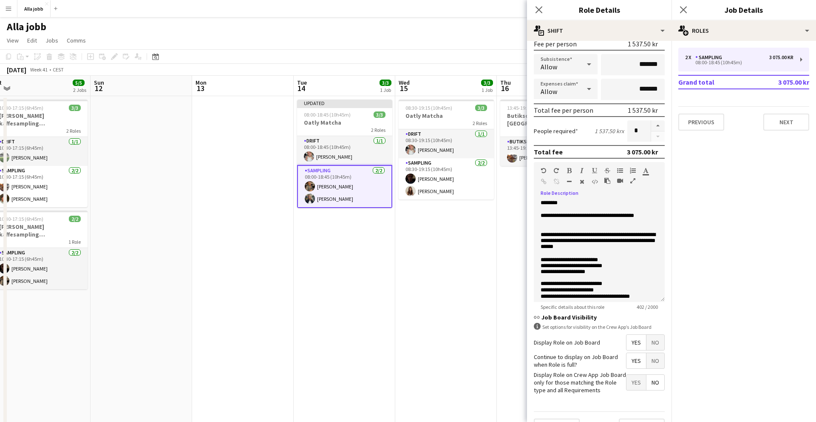
click at [453, 238] on app-date-cell "08:30-19:15 (10h45m) 3/3 Oatly Matcha 2 Roles Drift [DATE] 08:30-19:15 (10h45m)…" at bounding box center [446, 394] width 102 height 596
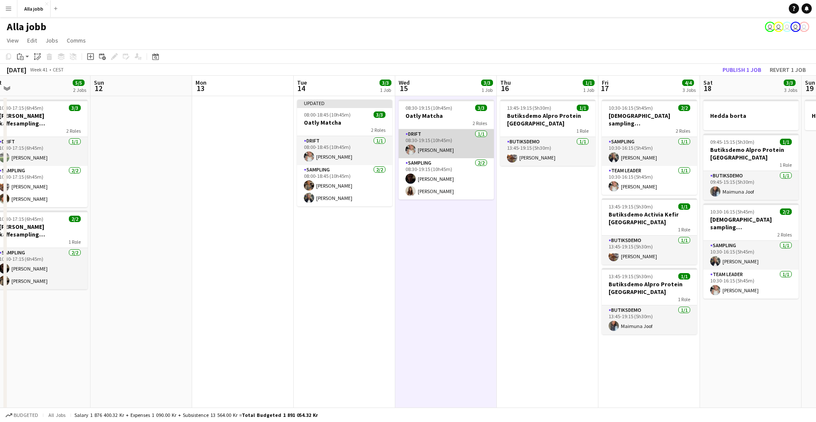
click at [438, 144] on app-card-role "Drift [DATE] 08:30-19:15 (10h45m) [PERSON_NAME]" at bounding box center [446, 143] width 95 height 29
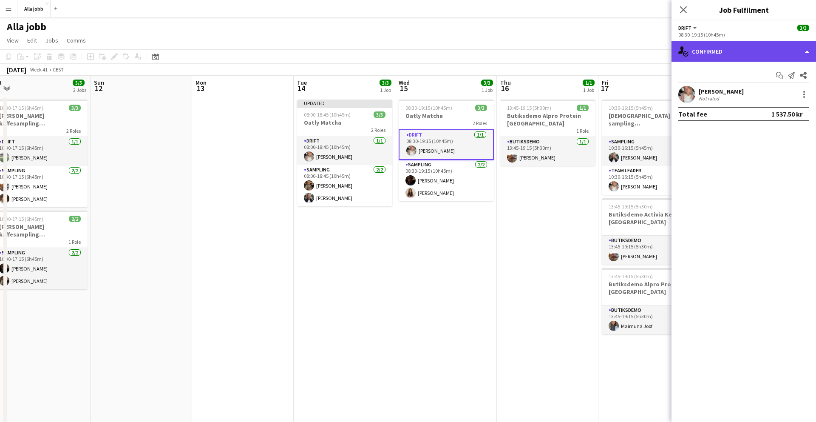
click at [736, 46] on div "single-neutral-actions-check-2 Confirmed" at bounding box center [744, 51] width 145 height 20
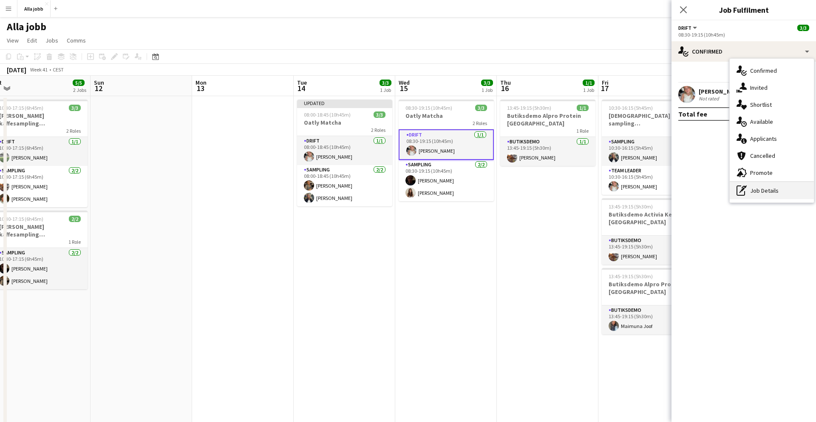
click at [770, 194] on div "pen-write Job Details" at bounding box center [772, 190] width 84 height 17
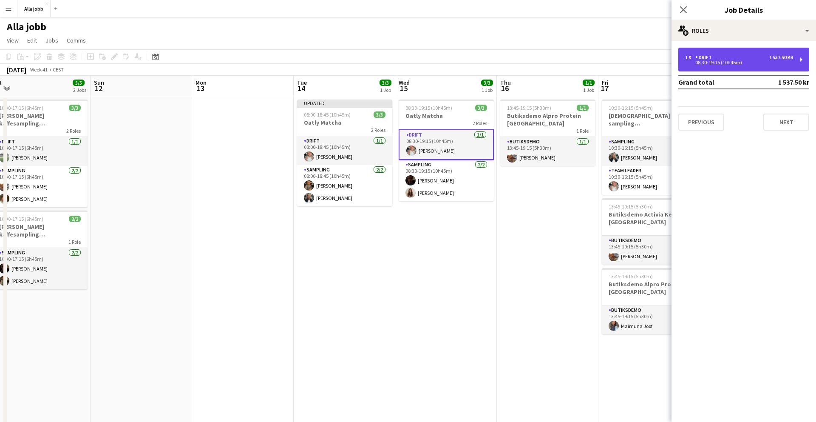
click at [707, 59] on div "Drift" at bounding box center [705, 57] width 20 height 6
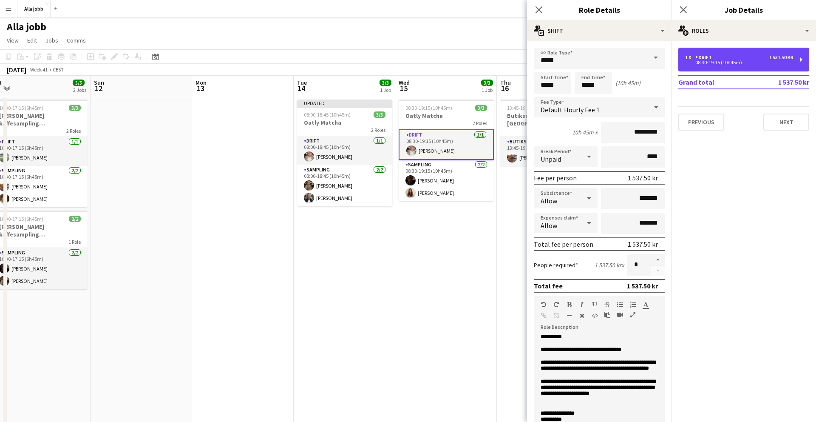
scroll to position [153, 0]
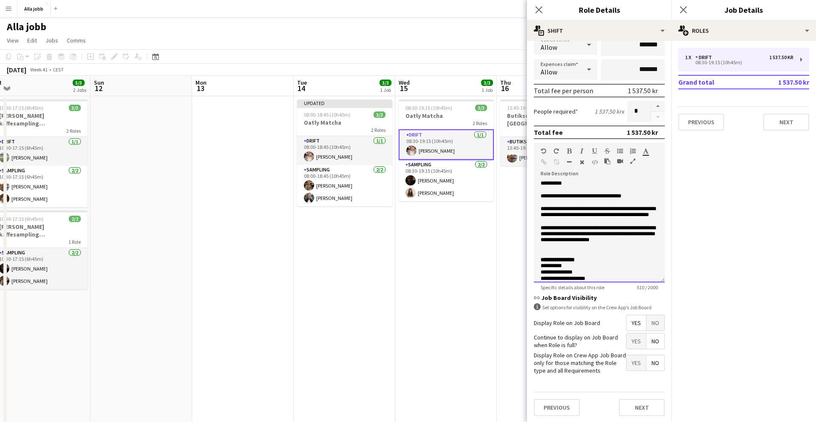
click at [575, 267] on p "**********" at bounding box center [599, 266] width 117 height 6
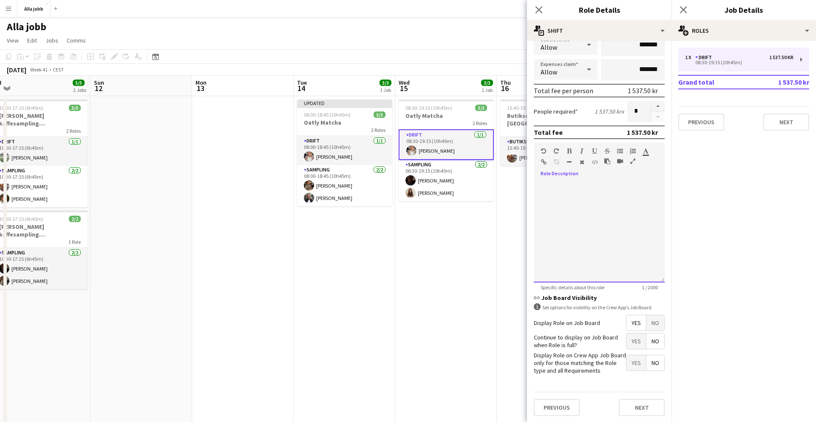
scroll to position [20, 0]
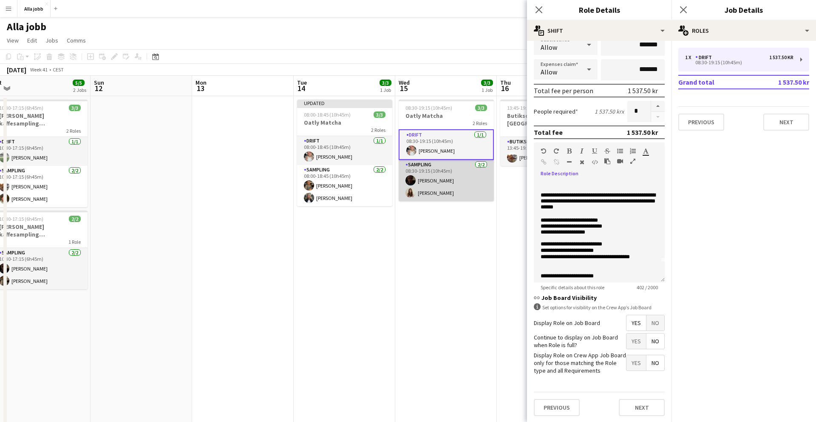
click at [467, 184] on app-card-role "Sampling [DATE] 08:30-19:15 (10h45m) [PERSON_NAME] [PERSON_NAME]" at bounding box center [446, 180] width 95 height 41
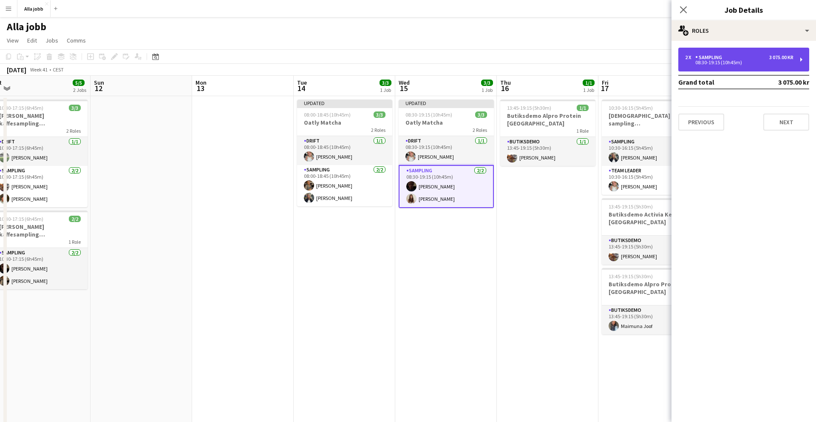
click at [722, 61] on div "08:30-19:15 (10h45m)" at bounding box center [739, 62] width 108 height 4
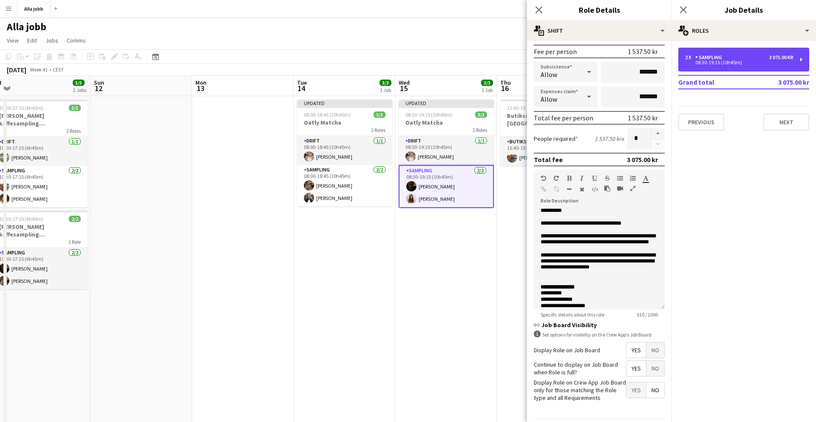
scroll to position [148, 0]
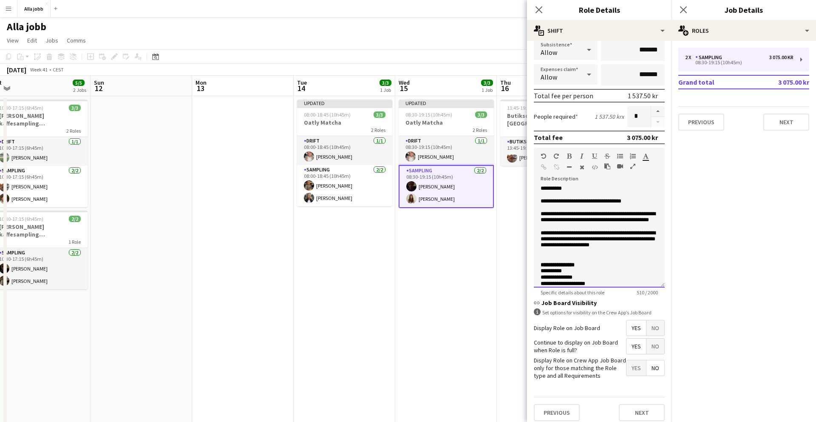
click at [586, 231] on p "**********" at bounding box center [599, 243] width 117 height 26
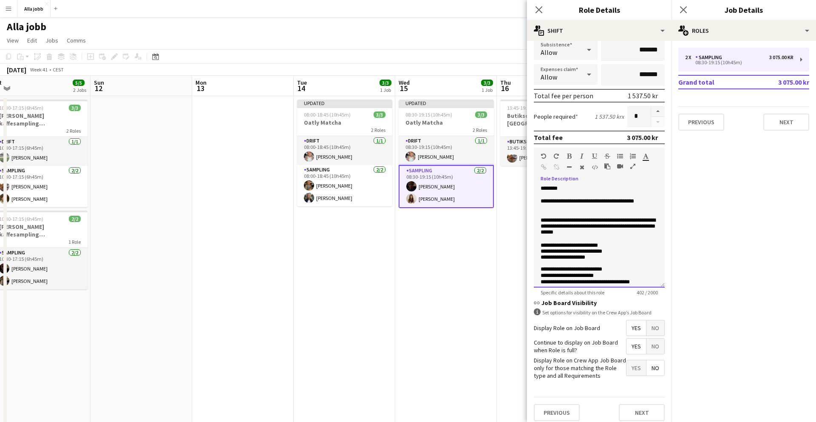
scroll to position [20, 0]
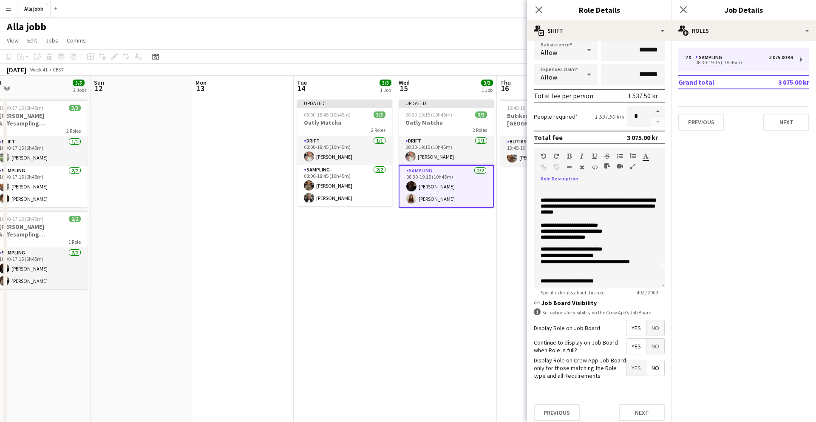
click at [480, 277] on app-date-cell "Updated 08:30-19:15 (10h45m) 3/3 Oatly Matcha 2 Roles Drift [DATE] 08:30-19:15 …" at bounding box center [446, 394] width 102 height 596
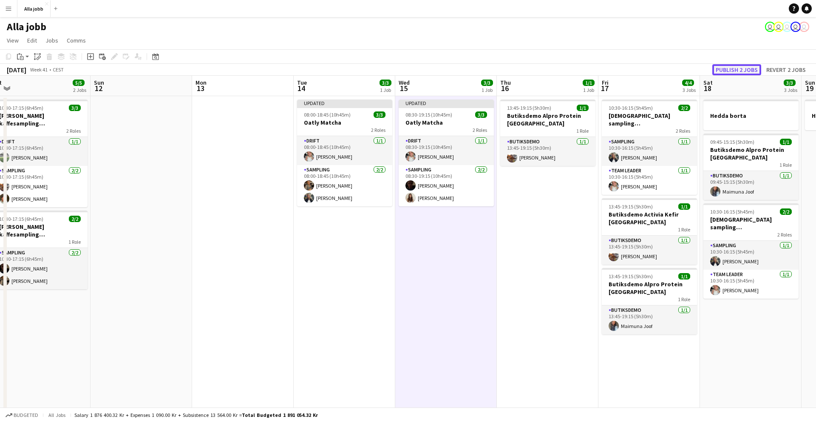
click at [720, 69] on button "Publish 2 jobs" at bounding box center [736, 69] width 49 height 11
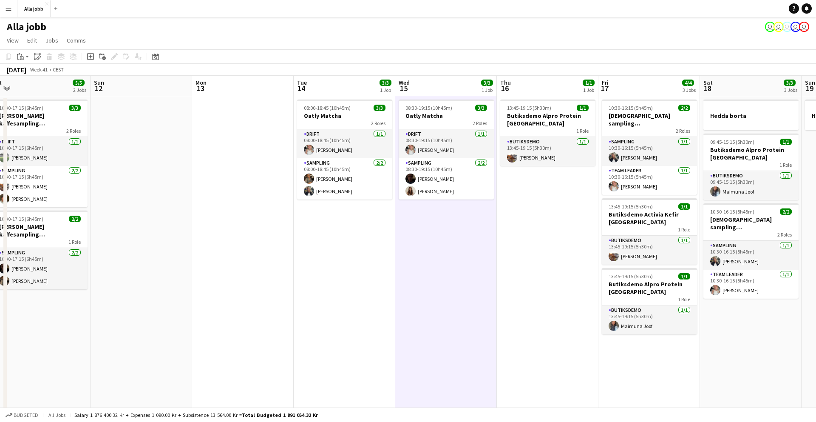
click at [458, 267] on app-date-cell "08:30-19:15 (10h45m) 3/3 Oatly Matcha 2 Roles Drift [DATE] 08:30-19:15 (10h45m)…" at bounding box center [446, 394] width 102 height 596
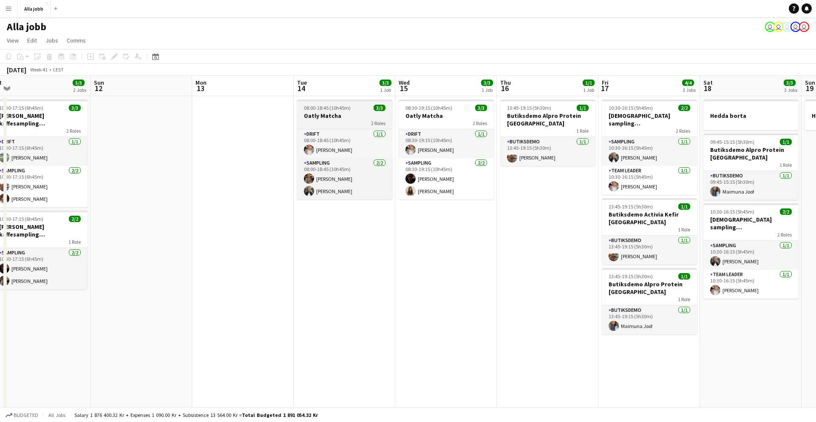
click at [352, 122] on div "2 Roles" at bounding box center [344, 122] width 95 height 7
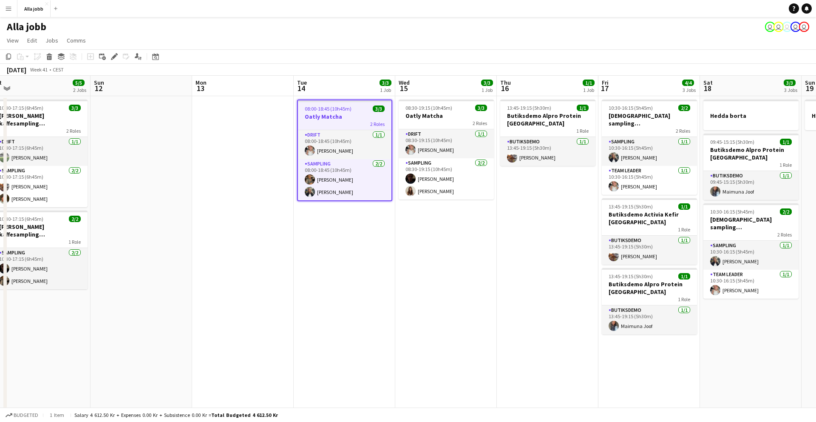
click at [354, 123] on div "2 Roles" at bounding box center [345, 123] width 94 height 7
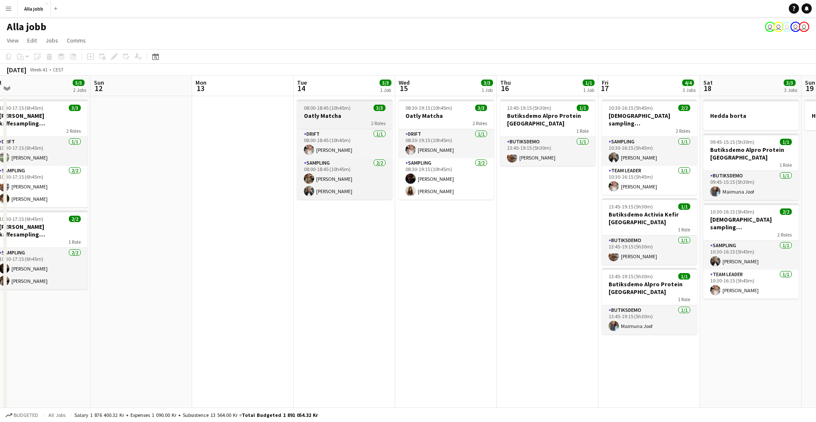
click at [354, 123] on div "2 Roles" at bounding box center [344, 122] width 95 height 7
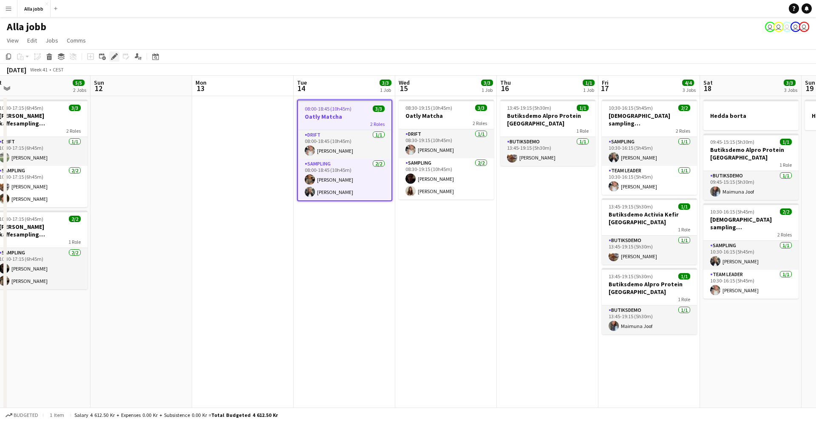
click at [113, 60] on icon "Edit" at bounding box center [114, 56] width 7 height 7
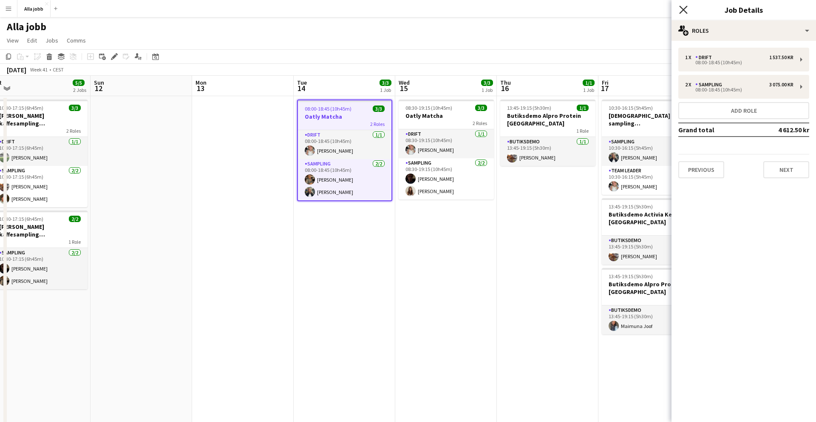
click at [685, 10] on icon "Close pop-in" at bounding box center [683, 10] width 8 height 8
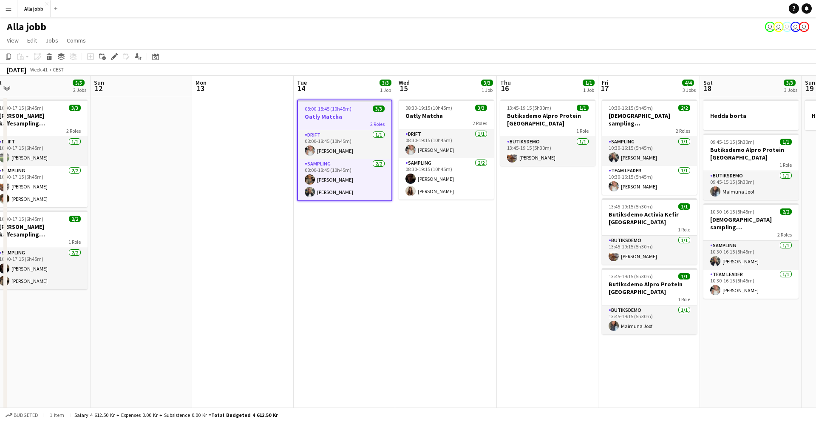
click at [357, 233] on app-date-cell "08:00-18:45 (10h45m) 3/3 Oatly Matcha 2 Roles Drift [DATE] 08:00-18:45 (10h45m)…" at bounding box center [345, 394] width 102 height 596
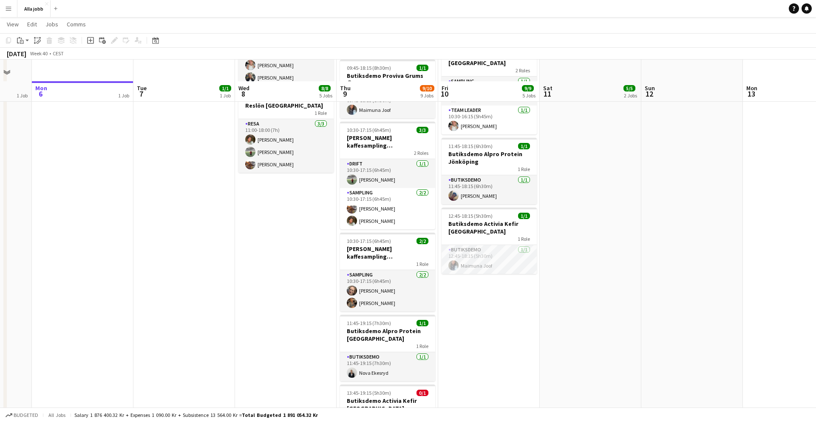
scroll to position [326, 0]
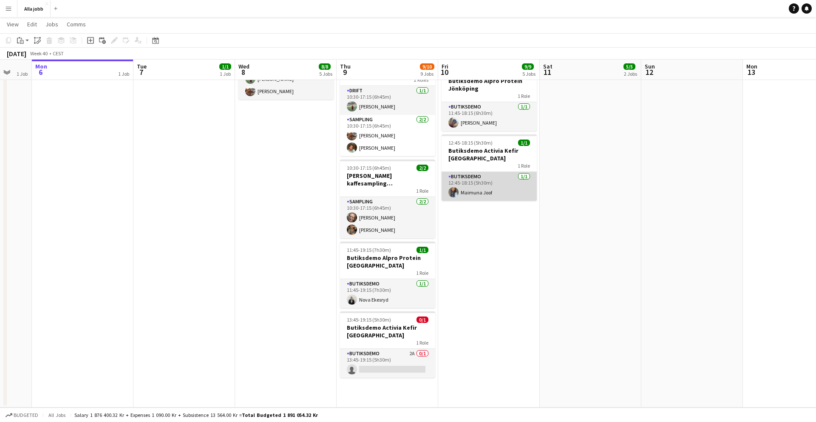
click at [464, 180] on app-card-role "Butiksdemo [DATE] 12:45-18:15 (5h30m) [PERSON_NAME]" at bounding box center [489, 186] width 95 height 29
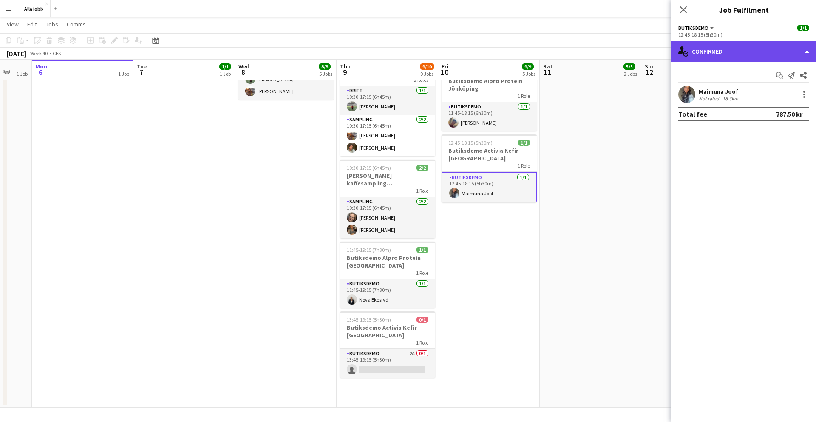
click at [712, 53] on div "single-neutral-actions-check-2 Confirmed" at bounding box center [744, 51] width 145 height 20
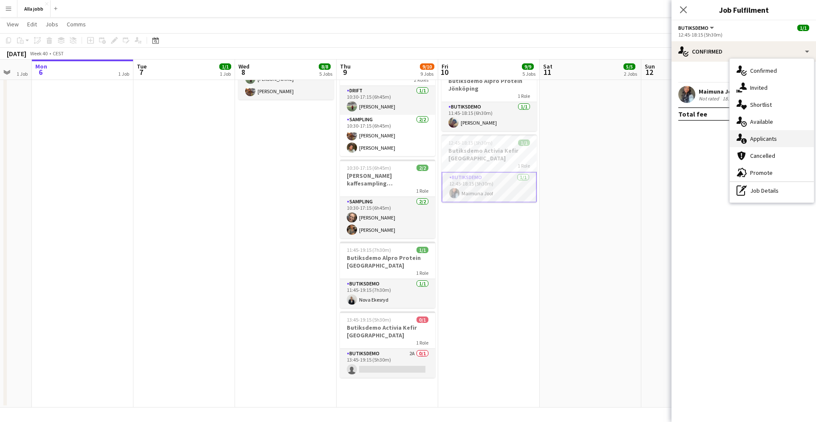
click at [766, 136] on span "Applicants" at bounding box center [763, 139] width 27 height 8
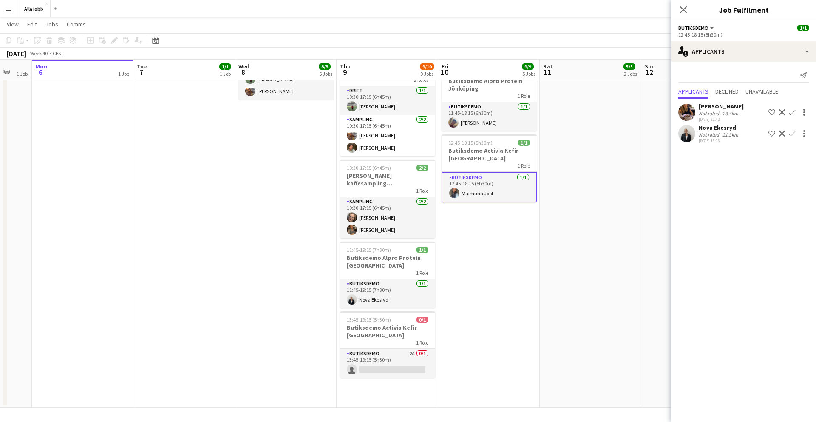
click at [457, 281] on app-date-cell "10:30-17:15 (6h45m) 3/3 [PERSON_NAME] kaffesampling Köpenhamn 2 Roles Drift [DA…" at bounding box center [489, 89] width 102 height 638
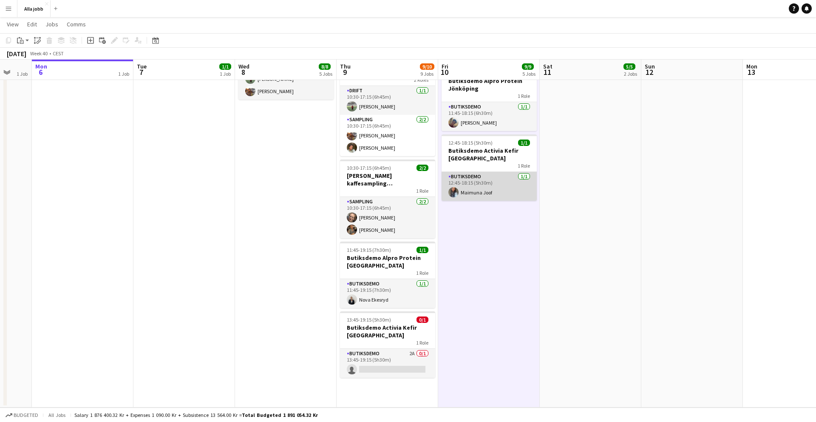
click at [487, 186] on app-card-role "Butiksdemo [DATE] 12:45-18:15 (5h30m) [PERSON_NAME]" at bounding box center [489, 186] width 95 height 29
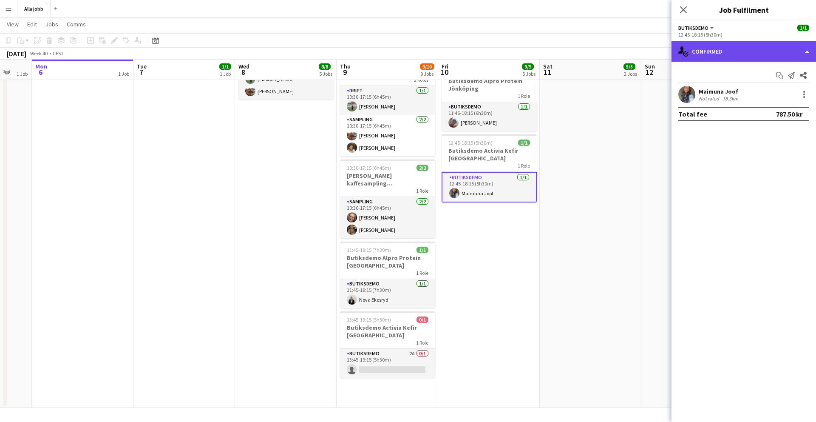
click at [731, 47] on div "single-neutral-actions-check-2 Confirmed" at bounding box center [744, 51] width 145 height 20
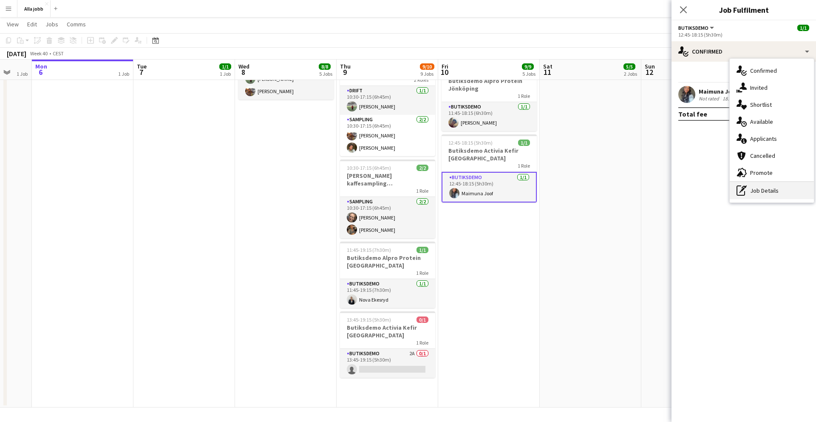
click at [773, 187] on div "pen-write Job Details" at bounding box center [772, 190] width 84 height 17
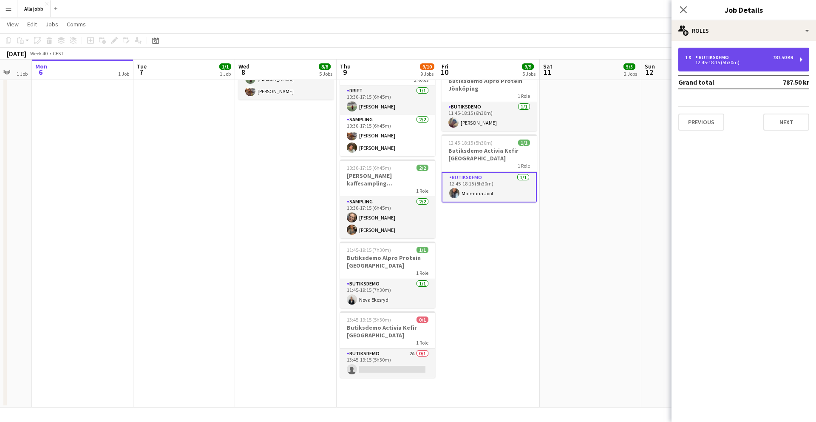
click at [710, 68] on div "1 x Butiksdemo 787.50 kr 12:45-18:15 (5h30m)" at bounding box center [743, 60] width 131 height 24
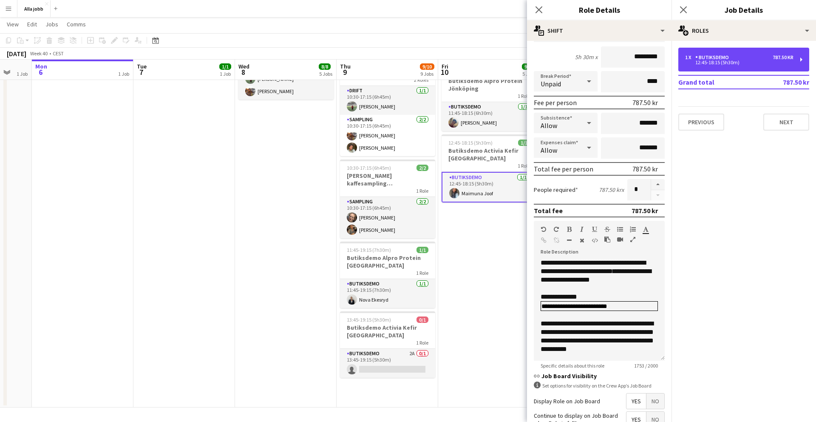
scroll to position [63, 0]
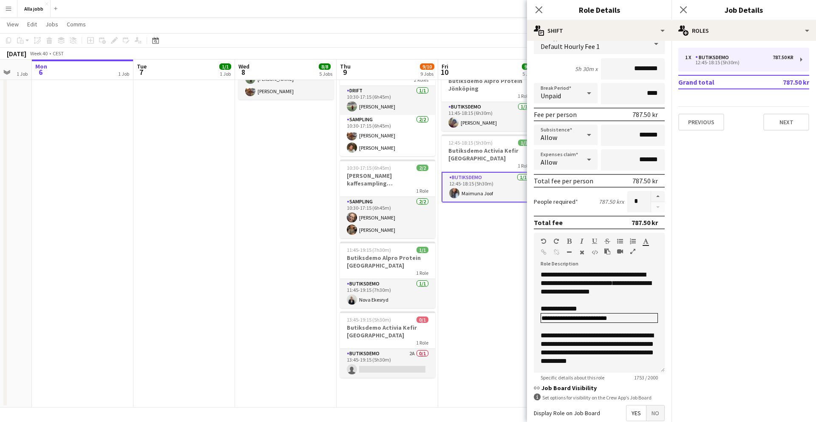
click at [485, 259] on app-date-cell "10:30-17:15 (6h45m) 3/3 [PERSON_NAME] kaffesampling Köpenhamn 2 Roles Drift [DA…" at bounding box center [489, 89] width 102 height 638
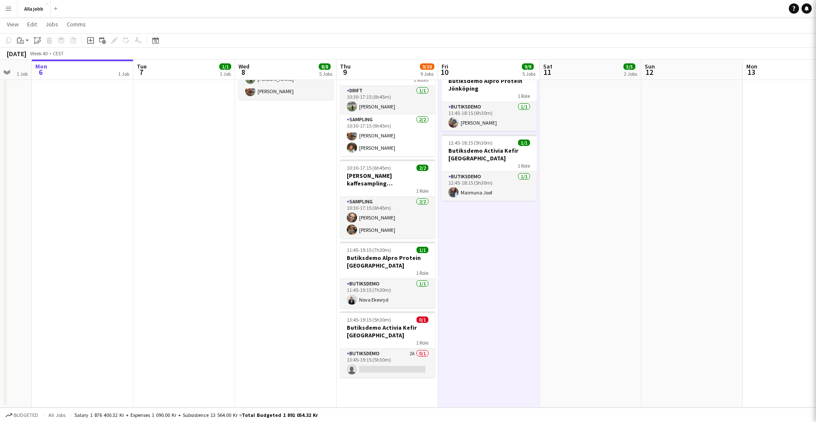
click at [485, 259] on app-date-cell "10:30-17:15 (6h45m) 3/3 [PERSON_NAME] kaffesampling Köpenhamn 2 Roles Drift [DA…" at bounding box center [489, 89] width 102 height 638
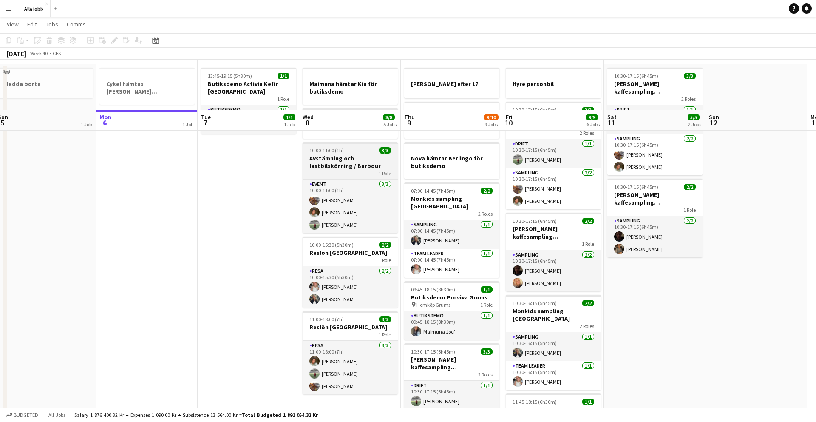
scroll to position [0, 0]
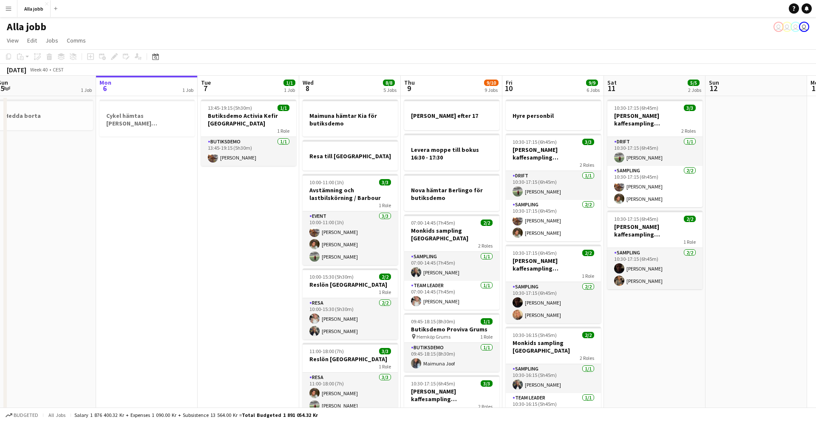
click at [625, 319] on app-date-cell "10:30-17:15 (6h45m) 3/3 [PERSON_NAME] kaffesampling Köpenhamn 2 Roles Drift [DA…" at bounding box center [655, 415] width 102 height 638
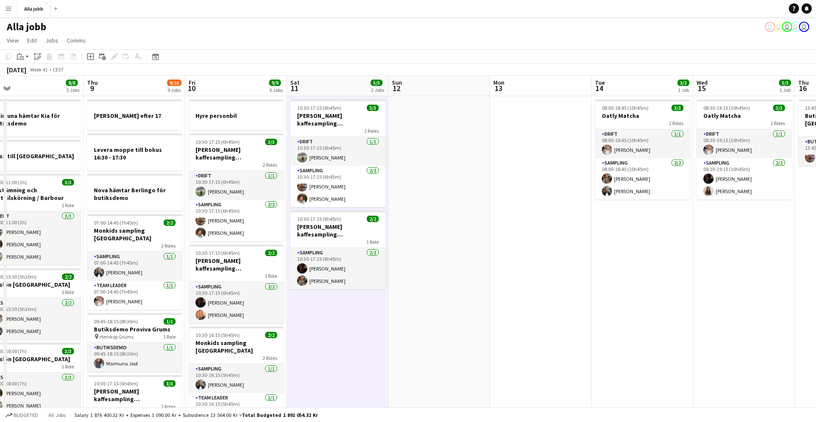
scroll to position [0, 220]
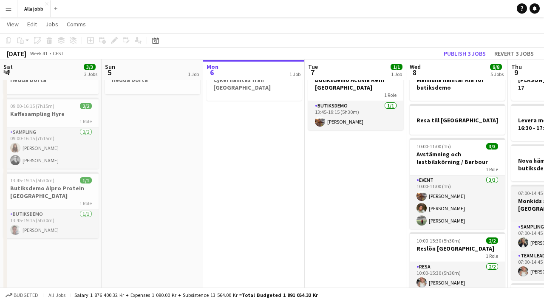
scroll to position [0, 360]
